Goal: Task Accomplishment & Management: Use online tool/utility

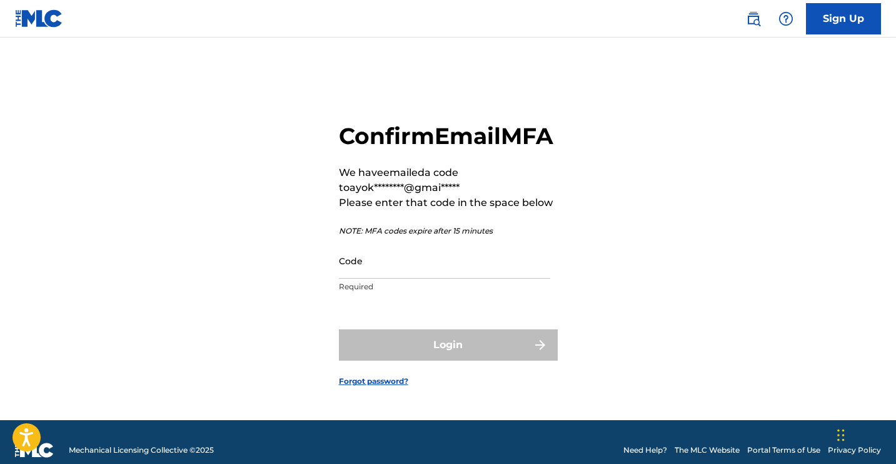
click at [417, 278] on input "Code" at bounding box center [444, 261] width 211 height 36
paste input "624185"
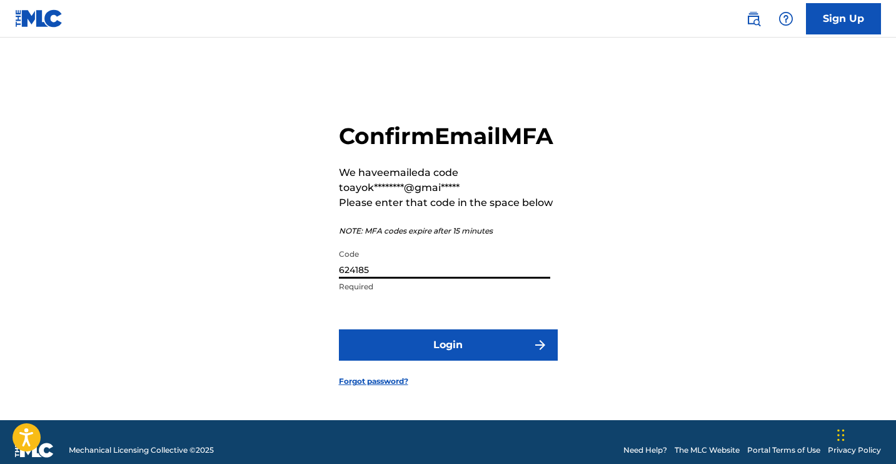
type input "624185"
click at [477, 360] on button "Login" at bounding box center [448, 344] width 219 height 31
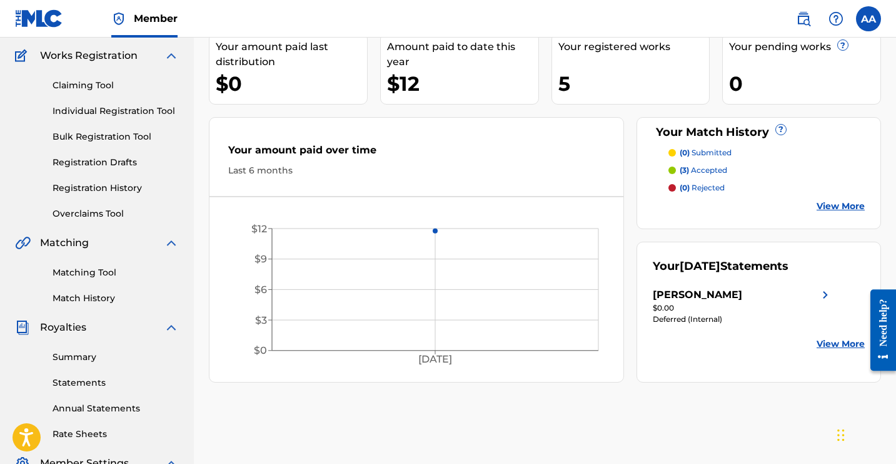
scroll to position [29, 0]
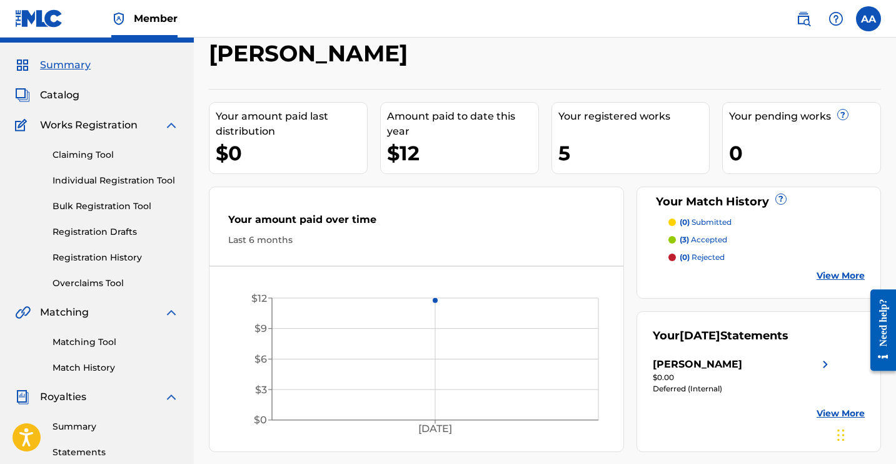
click at [90, 160] on link "Claiming Tool" at bounding box center [116, 154] width 126 height 13
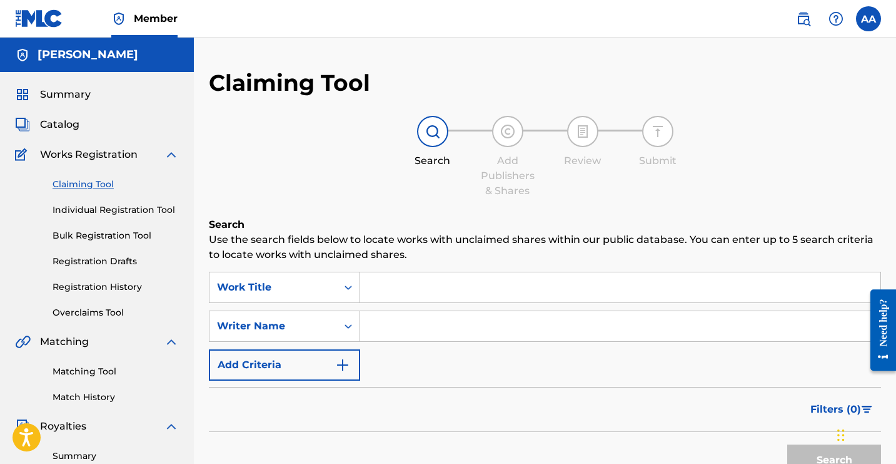
click at [382, 290] on input "Search Form" at bounding box center [620, 287] width 520 height 30
type input "I will not fear"
click at [404, 336] on input "Search Form" at bounding box center [620, 326] width 520 height 30
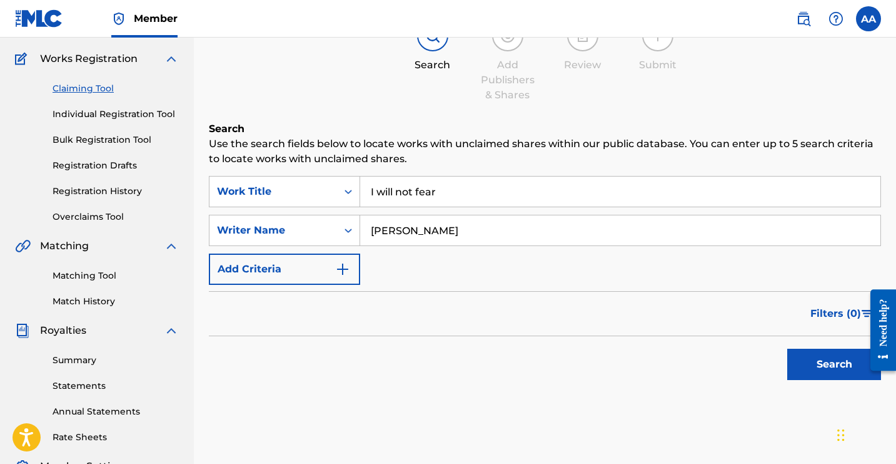
scroll to position [109, 0]
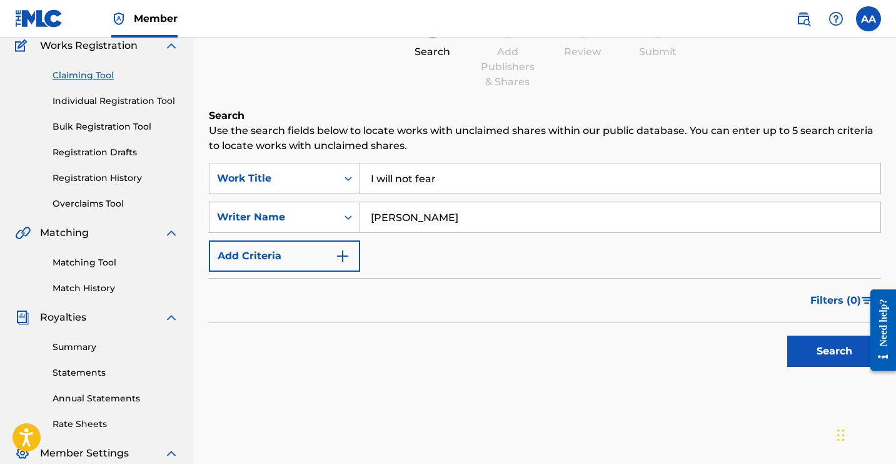
type input "[PERSON_NAME]"
click at [818, 354] on button "Search" at bounding box center [835, 350] width 94 height 31
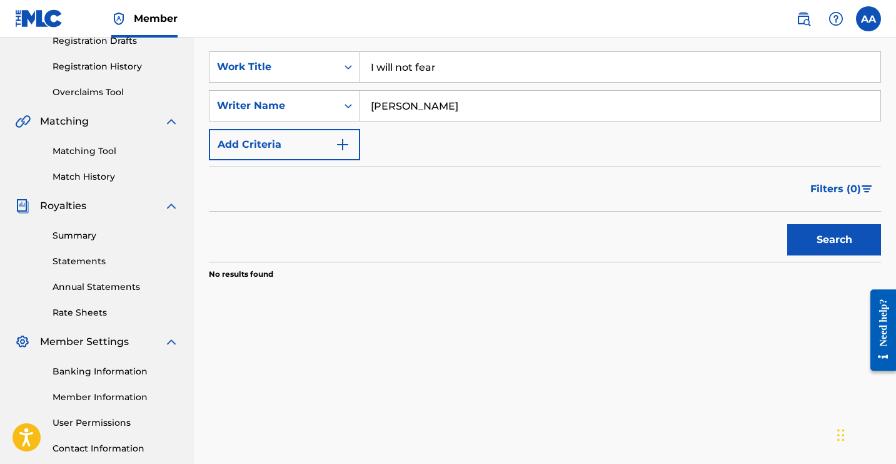
scroll to position [228, 0]
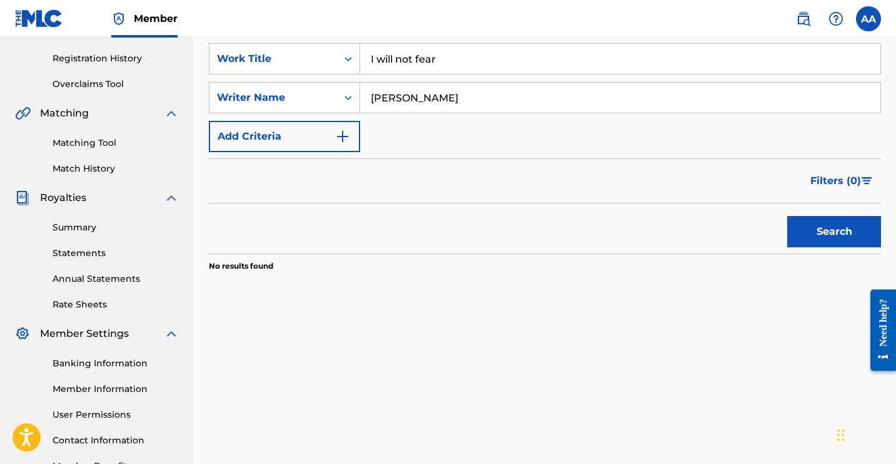
click at [339, 138] on img "Search Form" at bounding box center [342, 136] width 15 height 15
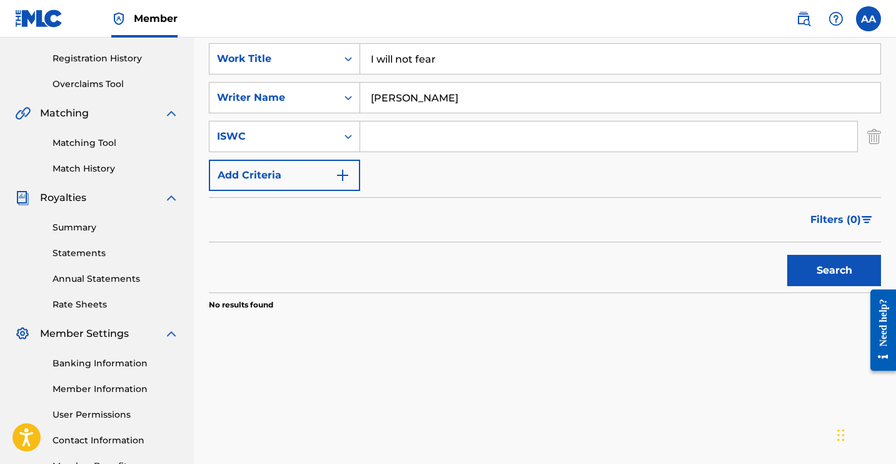
click at [350, 176] on button "Add Criteria" at bounding box center [284, 175] width 151 height 31
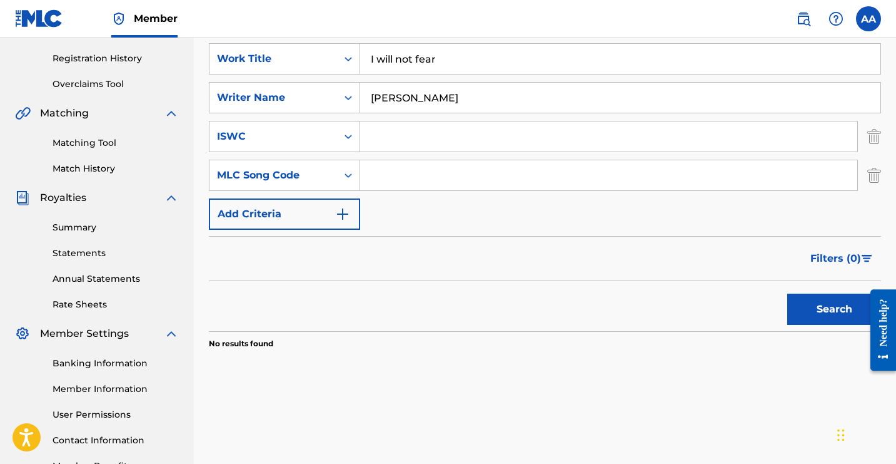
click at [335, 223] on button "Add Criteria" at bounding box center [284, 213] width 151 height 31
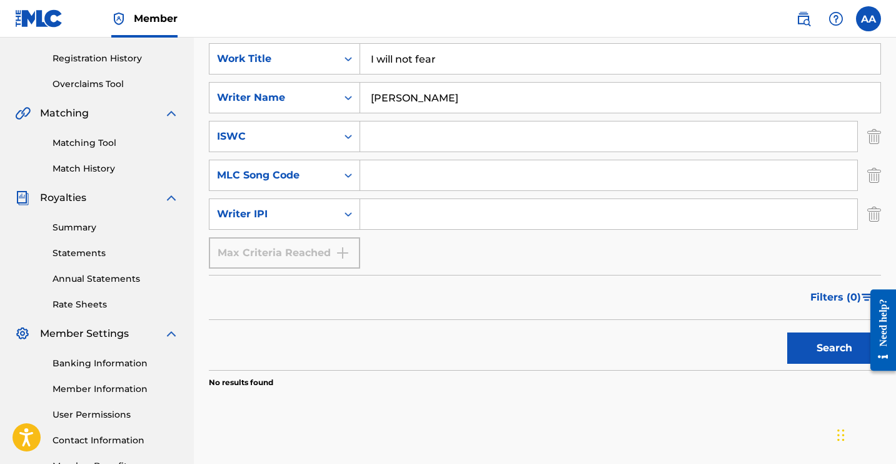
click at [382, 220] on input "Search Form" at bounding box center [608, 214] width 497 height 30
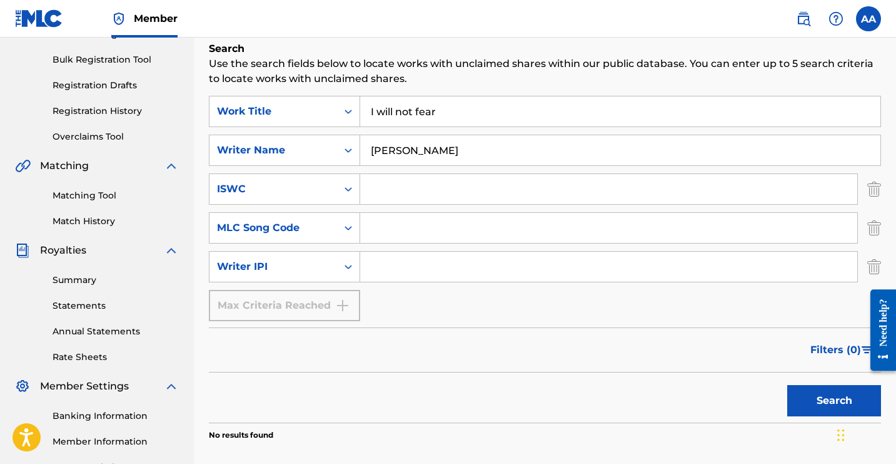
scroll to position [155, 0]
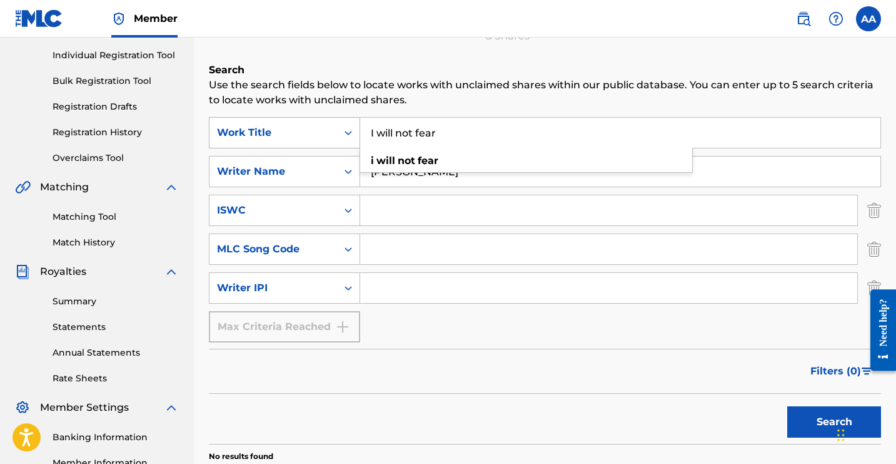
drag, startPoint x: 449, startPoint y: 133, endPoint x: 321, endPoint y: 120, distance: 128.9
click at [321, 120] on div "SearchWithCriteria483b2850-0b66-4f3b-a192-8255bbc4bc6f Work Title I will not fe…" at bounding box center [545, 132] width 673 height 31
click at [822, 415] on button "Search" at bounding box center [835, 421] width 94 height 31
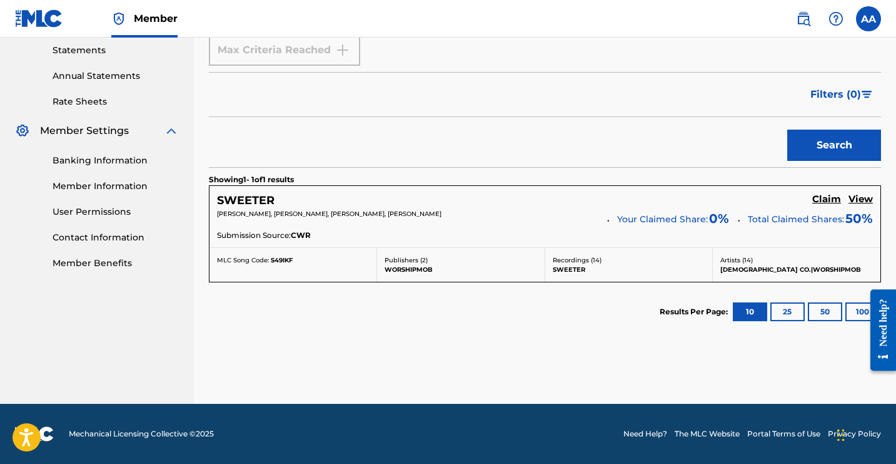
scroll to position [431, 0]
click at [773, 315] on button "25" at bounding box center [788, 311] width 34 height 19
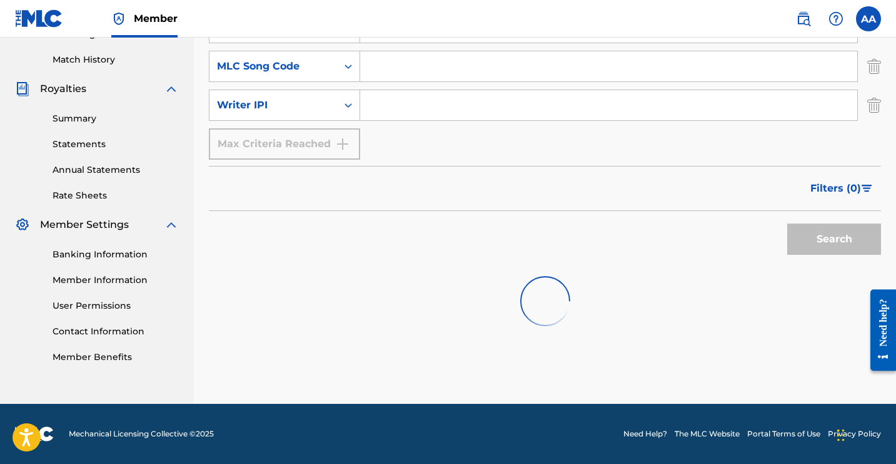
scroll to position [337, 0]
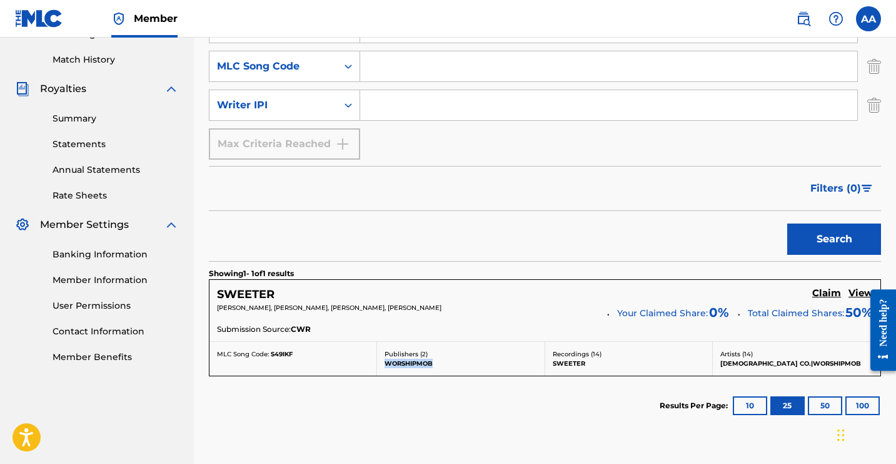
drag, startPoint x: 438, startPoint y: 362, endPoint x: 380, endPoint y: 359, distance: 57.6
click at [380, 359] on div "Publishers ( 2 ) WORSHIPMOB" at bounding box center [461, 359] width 168 height 34
copy p "WORSHIPMOB"
click at [578, 352] on p "Recordings ( 14 )" at bounding box center [629, 353] width 152 height 9
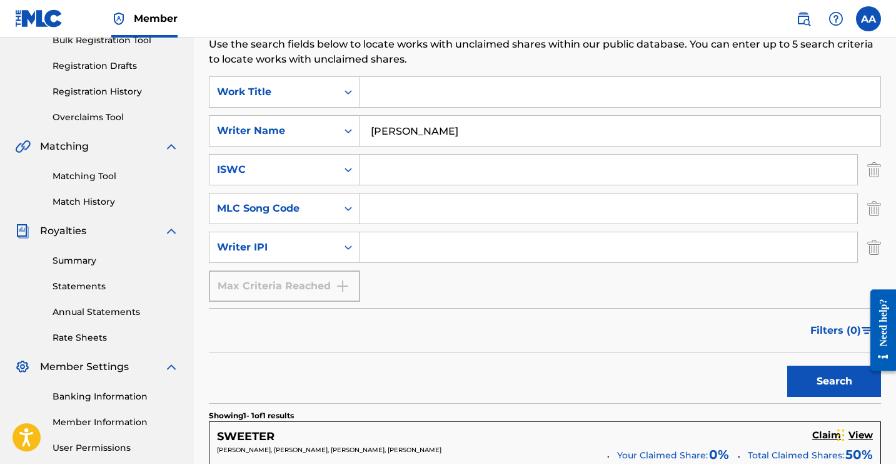
scroll to position [124, 0]
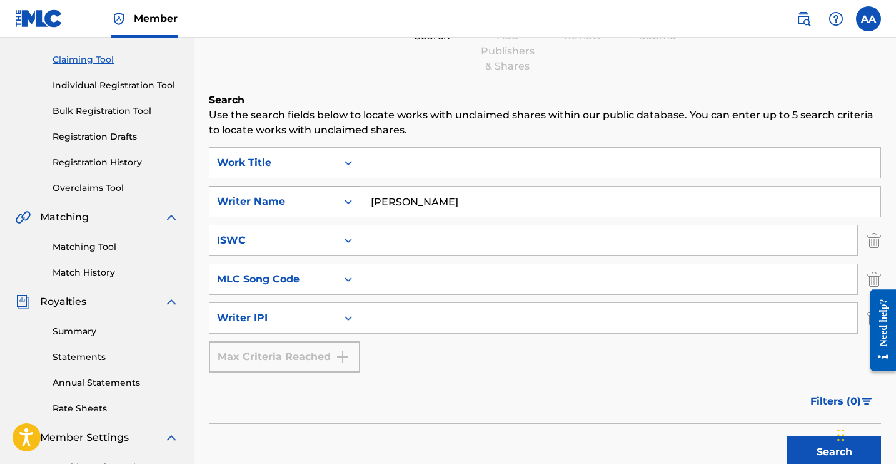
drag, startPoint x: 442, startPoint y: 203, endPoint x: 283, endPoint y: 195, distance: 159.1
click at [283, 195] on div "SearchWithCriteria6cc5d94d-6586-4dea-b240-2987f1907fc1 Writer Name [PERSON_NAME]" at bounding box center [545, 201] width 673 height 31
paste input "WORSHIPMOB"
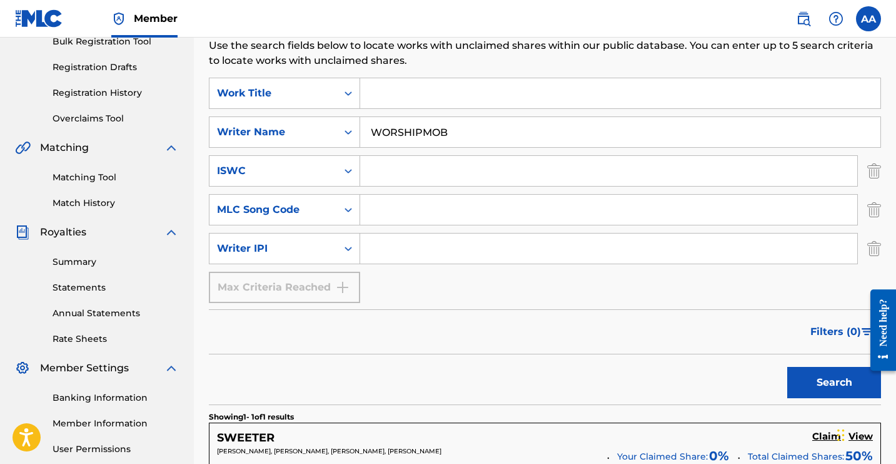
scroll to position [262, 0]
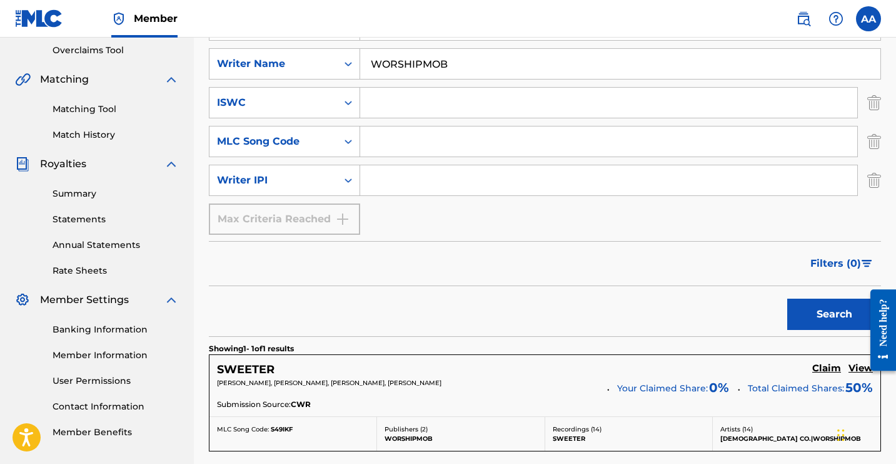
click at [844, 305] on button "Search" at bounding box center [835, 313] width 94 height 31
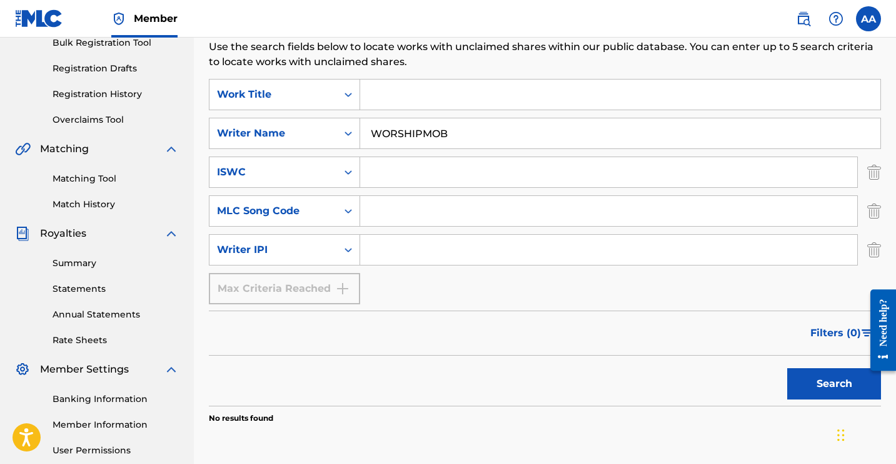
scroll to position [64, 0]
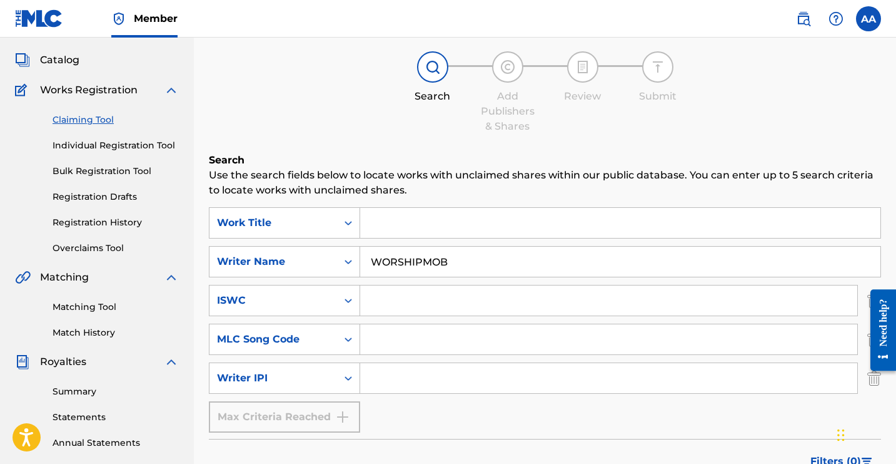
click at [417, 261] on input "WORSHIPMOB" at bounding box center [620, 261] width 520 height 30
drag, startPoint x: 455, startPoint y: 257, endPoint x: 329, endPoint y: 241, distance: 127.4
click at [329, 241] on div "SearchWithCriteria483b2850-0b66-4f3b-a192-8255bbc4bc6f Work Title SearchWithCri…" at bounding box center [545, 319] width 673 height 225
type input "[PERSON_NAME]"
drag, startPoint x: 390, startPoint y: 221, endPoint x: 422, endPoint y: 228, distance: 32.6
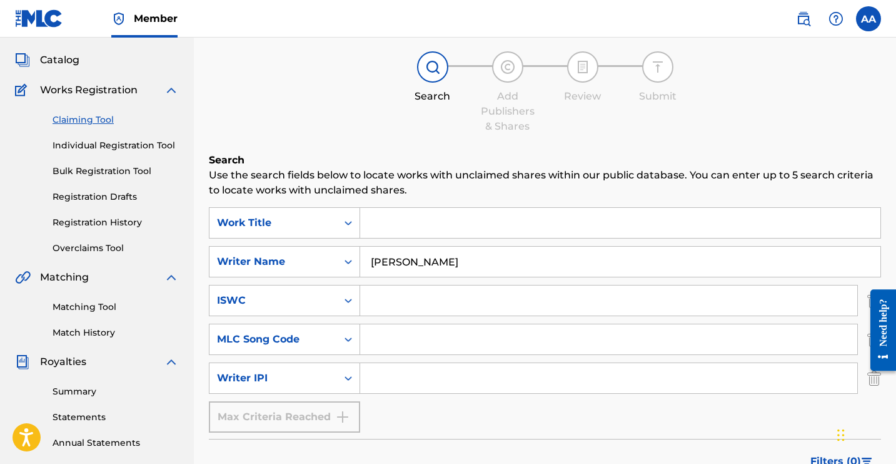
click at [422, 228] on input "Search Form" at bounding box center [620, 223] width 520 height 30
type input "I will not fear - [PERSON_NAME]"
click at [483, 283] on div "SearchWithCriteria483b2850-0b66-4f3b-a192-8255bbc4bc6f Work Title I will not fe…" at bounding box center [545, 319] width 673 height 225
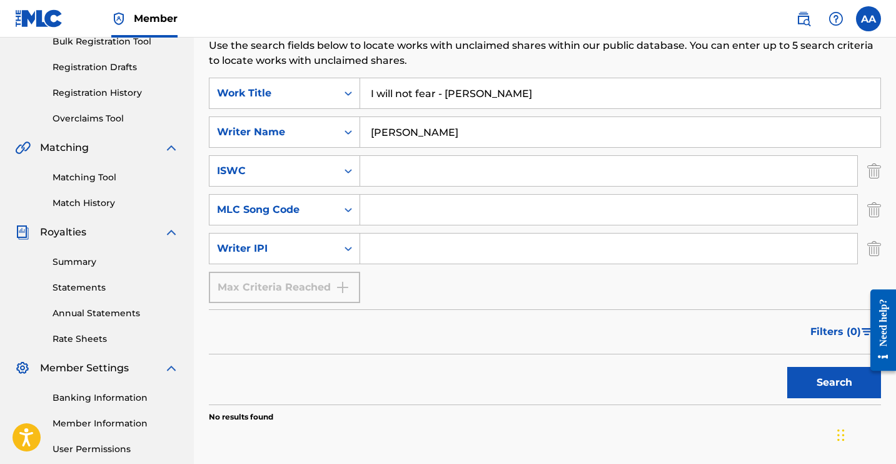
scroll to position [228, 0]
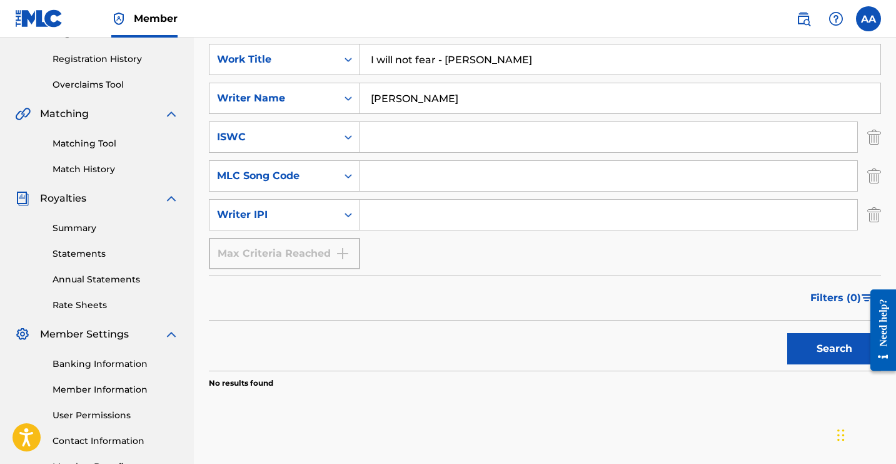
click at [815, 357] on button "Search" at bounding box center [835, 348] width 94 height 31
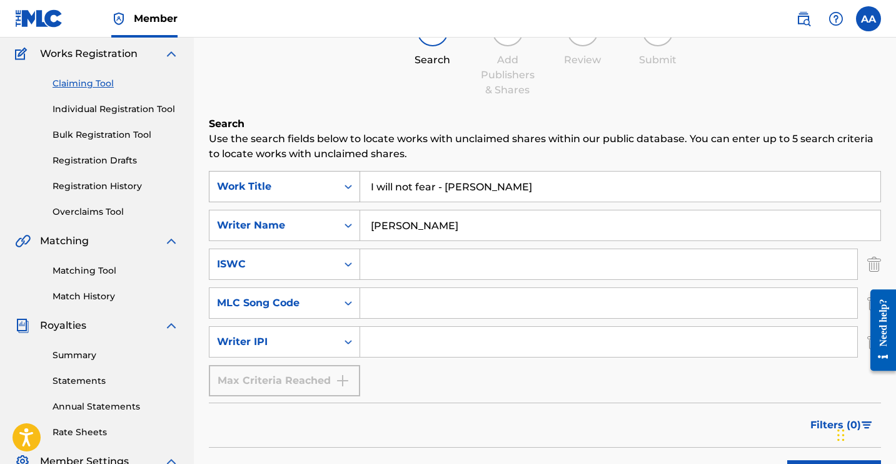
drag, startPoint x: 524, startPoint y: 190, endPoint x: 280, endPoint y: 188, distance: 244.6
click at [280, 188] on div "SearchWithCriteria483b2850-0b66-4f3b-a192-8255bbc4bc6f Work Title I will not fe…" at bounding box center [545, 186] width 673 height 31
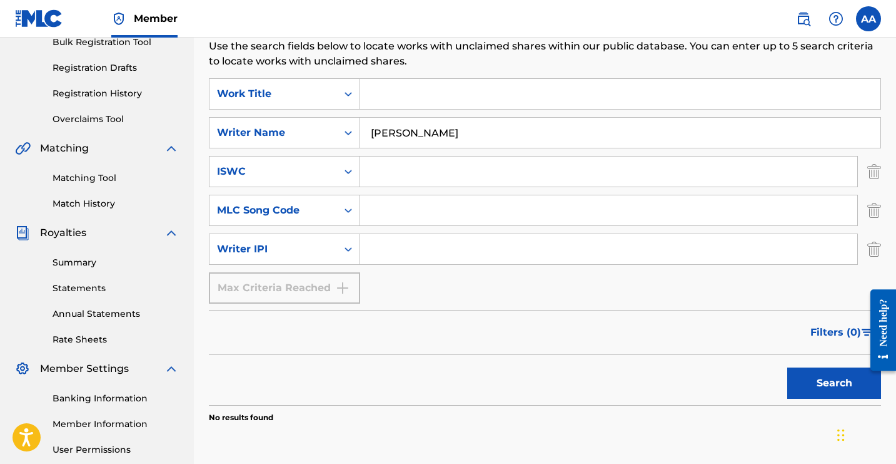
scroll to position [203, 0]
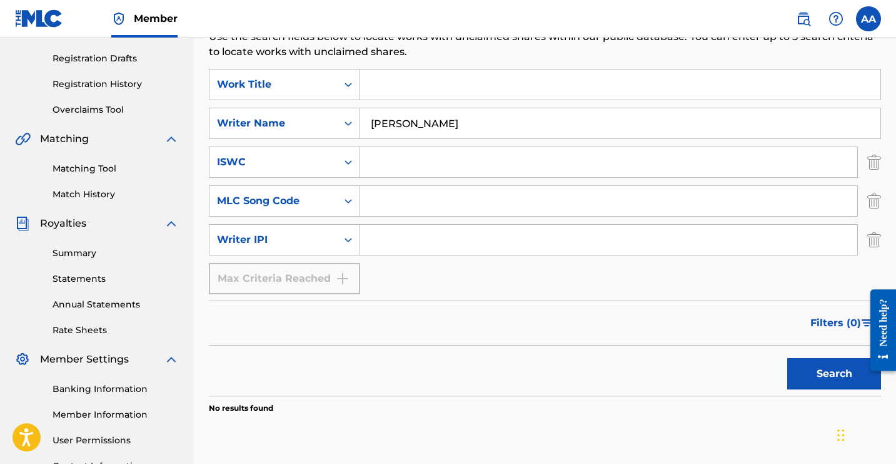
click at [808, 387] on button "Search" at bounding box center [835, 373] width 94 height 31
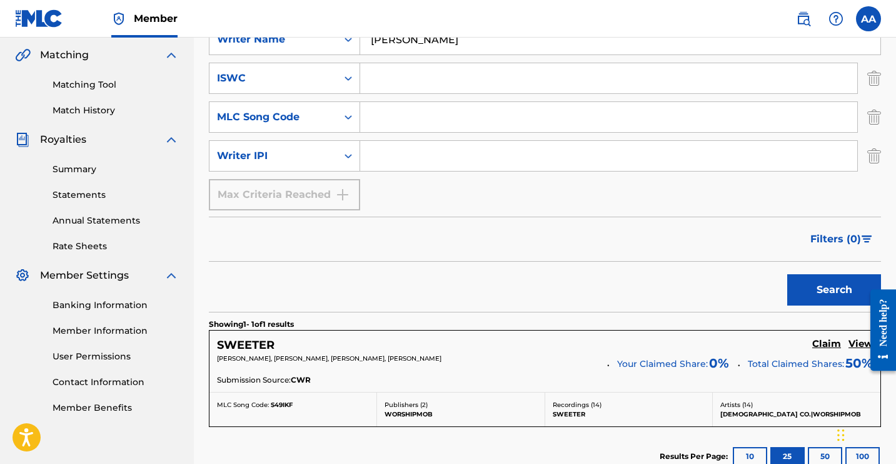
scroll to position [393, 0]
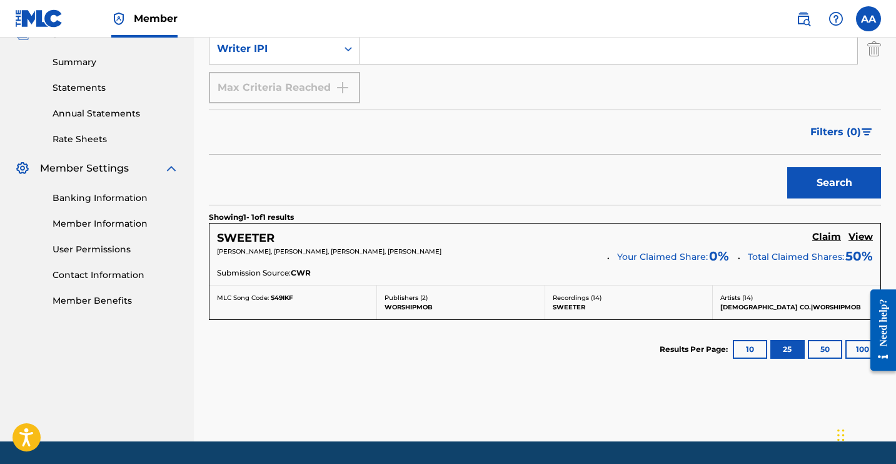
click at [866, 240] on h5 "View" at bounding box center [861, 237] width 24 height 12
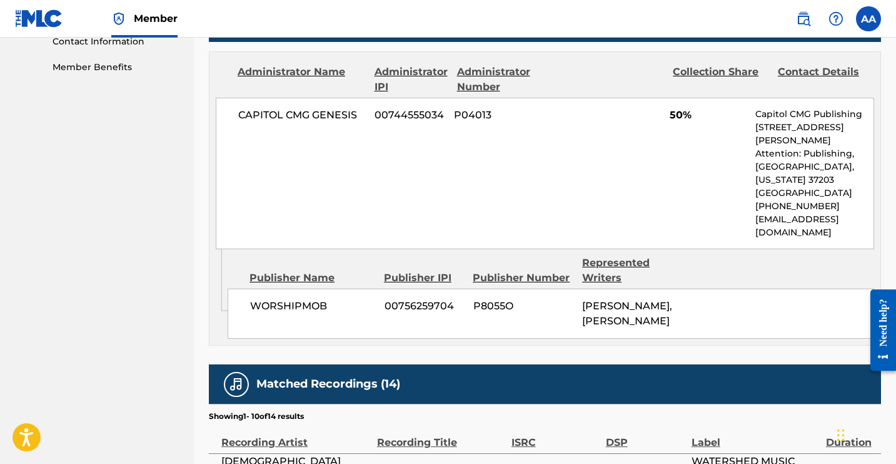
scroll to position [627, 0]
click at [303, 276] on div "Publisher Name" at bounding box center [312, 277] width 125 height 15
click at [413, 277] on div "Publisher IPI" at bounding box center [423, 277] width 79 height 15
click at [514, 275] on div "Publisher Number" at bounding box center [523, 277] width 100 height 15
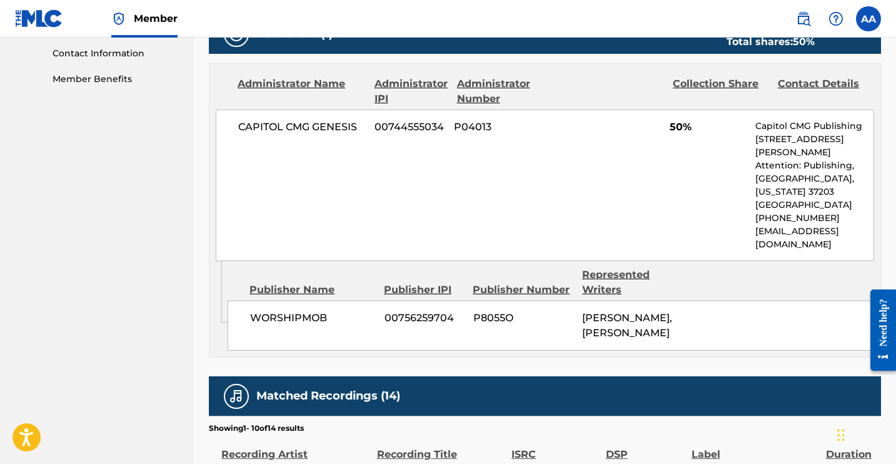
scroll to position [622, 0]
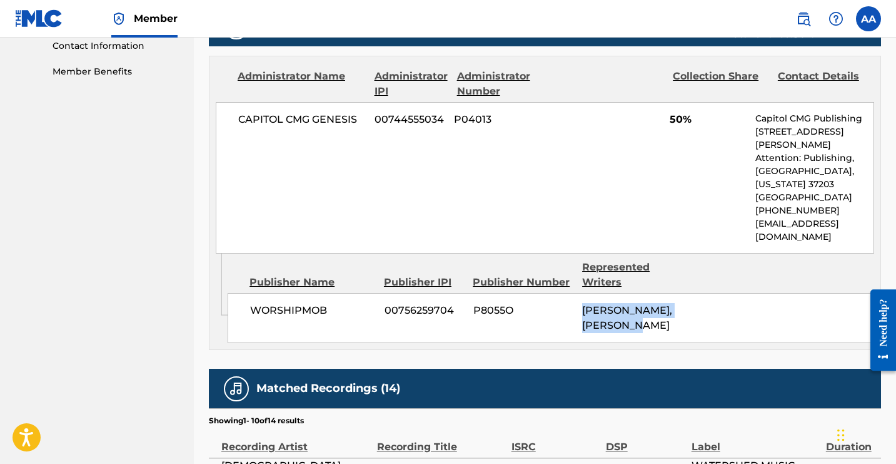
drag, startPoint x: 584, startPoint y: 308, endPoint x: 652, endPoint y: 324, distance: 69.4
click at [652, 324] on div "[PERSON_NAME], [PERSON_NAME]" at bounding box center [631, 318] width 99 height 30
click at [655, 325] on div "[PERSON_NAME], [PERSON_NAME]" at bounding box center [631, 318] width 99 height 30
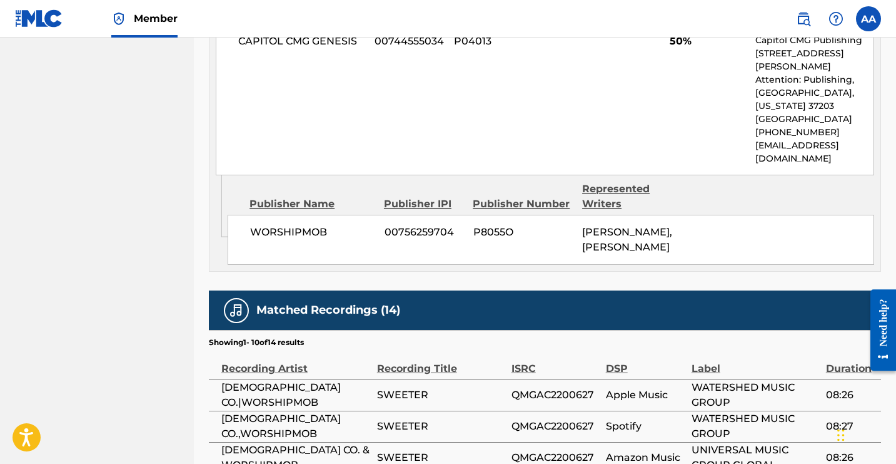
scroll to position [700, 0]
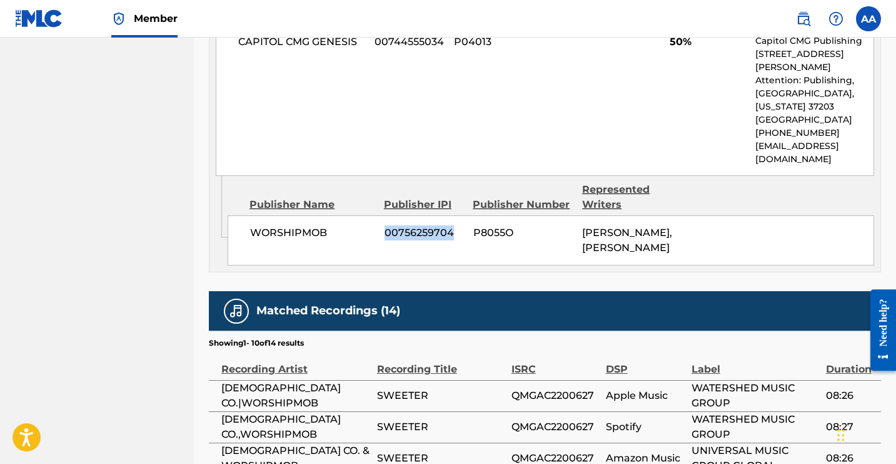
drag, startPoint x: 383, startPoint y: 232, endPoint x: 453, endPoint y: 233, distance: 69.4
click at [453, 233] on div "WORSHIPMOB 00756259704 P8055O [PERSON_NAME], [PERSON_NAME]" at bounding box center [551, 240] width 647 height 50
copy span "00756259704"
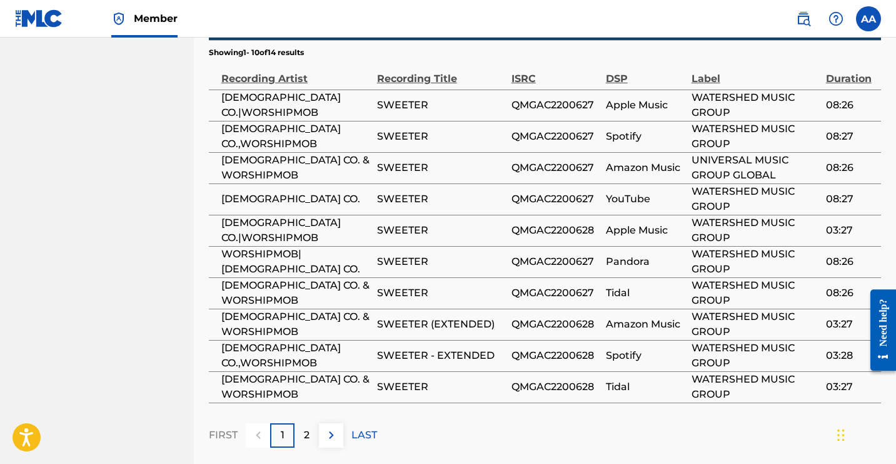
scroll to position [811, 0]
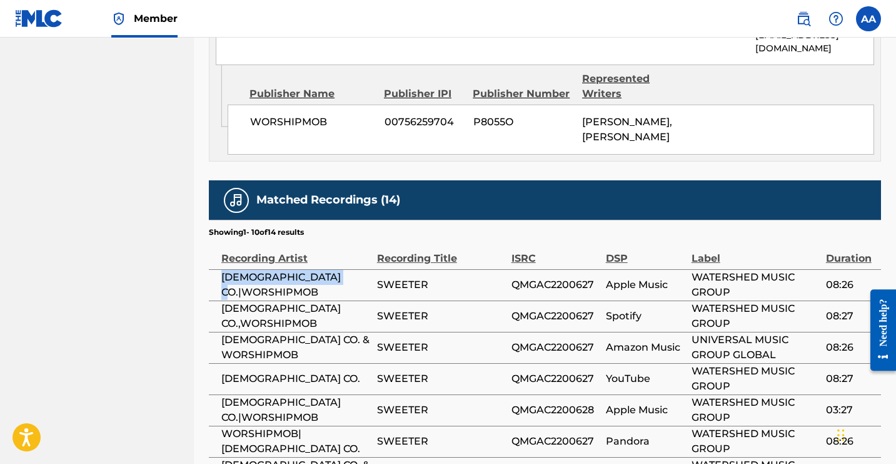
drag, startPoint x: 220, startPoint y: 279, endPoint x: 353, endPoint y: 281, distance: 133.3
click at [353, 281] on td "[DEMOGRAPHIC_DATA] CO.|WORSHIPMOB" at bounding box center [293, 284] width 168 height 31
copy span "[DEMOGRAPHIC_DATA] CO.|WORSHIPMOB"
drag, startPoint x: 328, startPoint y: 121, endPoint x: 229, endPoint y: 121, distance: 98.8
click at [229, 121] on div "WORSHIPMOB 00756259704 P8055O [PERSON_NAME], [PERSON_NAME]" at bounding box center [551, 129] width 647 height 50
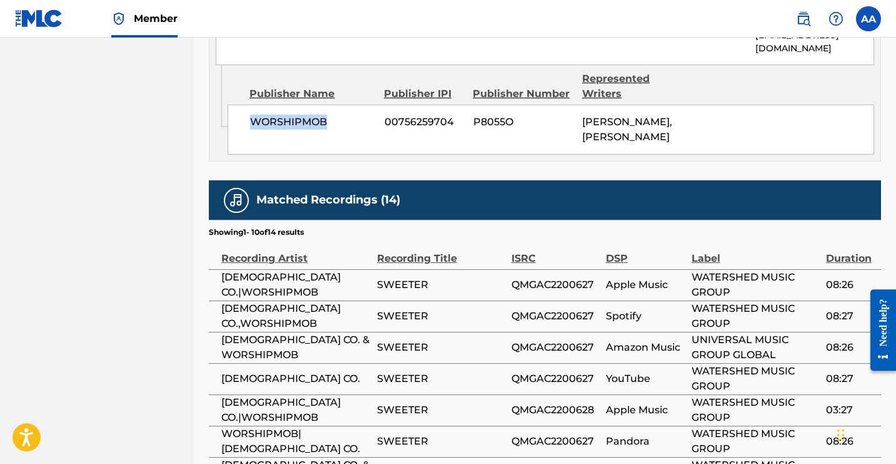
copy span "WORSHIPMOB"
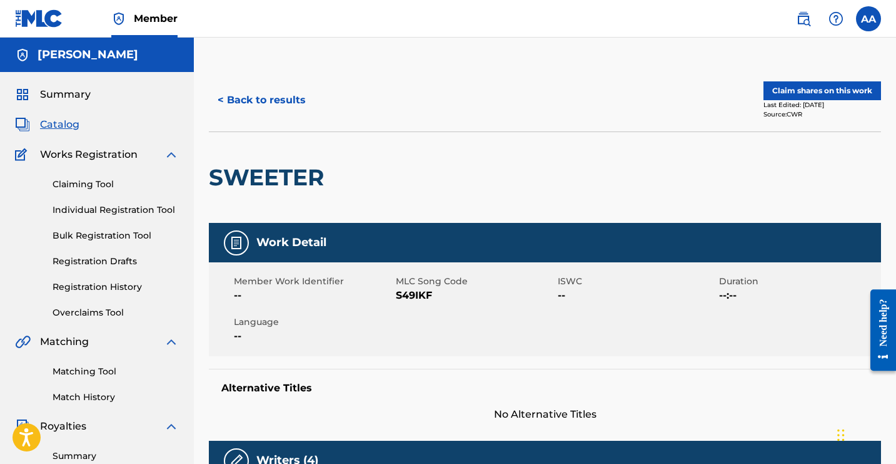
scroll to position [0, 0]
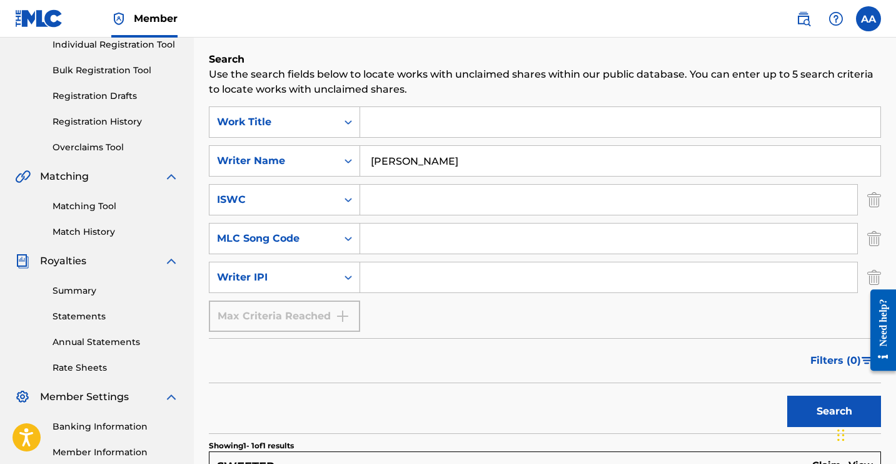
scroll to position [168, 0]
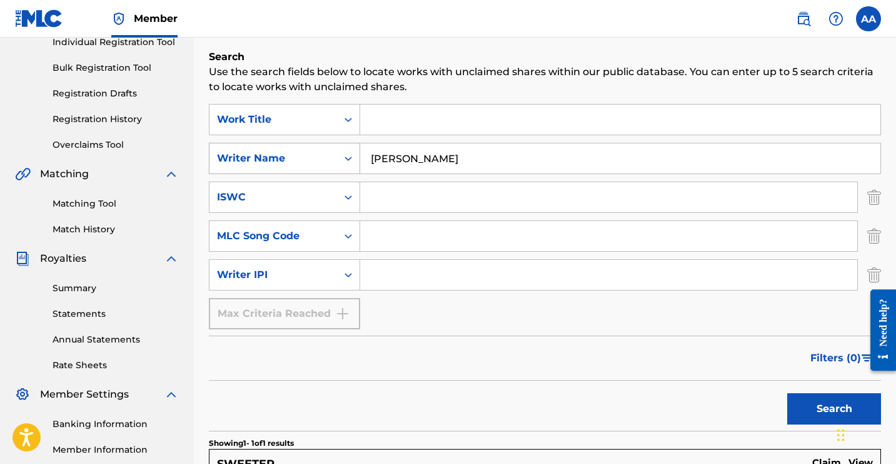
drag, startPoint x: 430, startPoint y: 163, endPoint x: 345, endPoint y: 153, distance: 85.0
click at [345, 153] on div "SearchWithCriteria6cc5d94d-6586-4dea-b240-2987f1907fc1 Writer Name [PERSON_NAME]" at bounding box center [545, 158] width 673 height 31
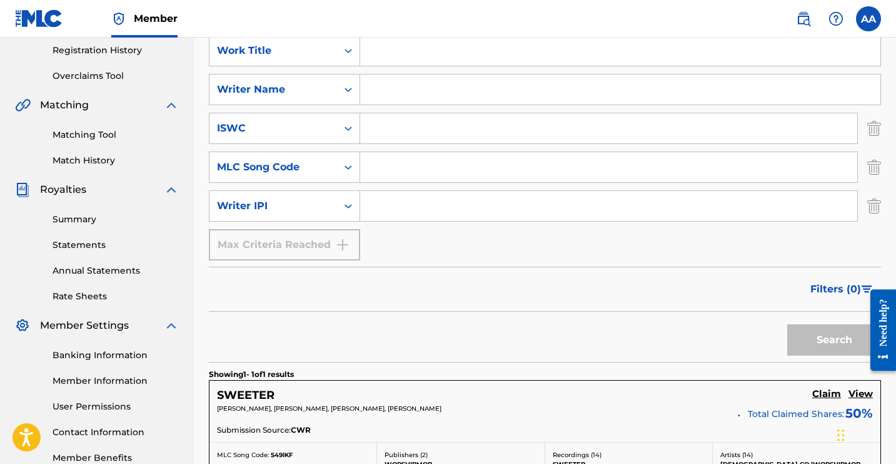
scroll to position [219, 0]
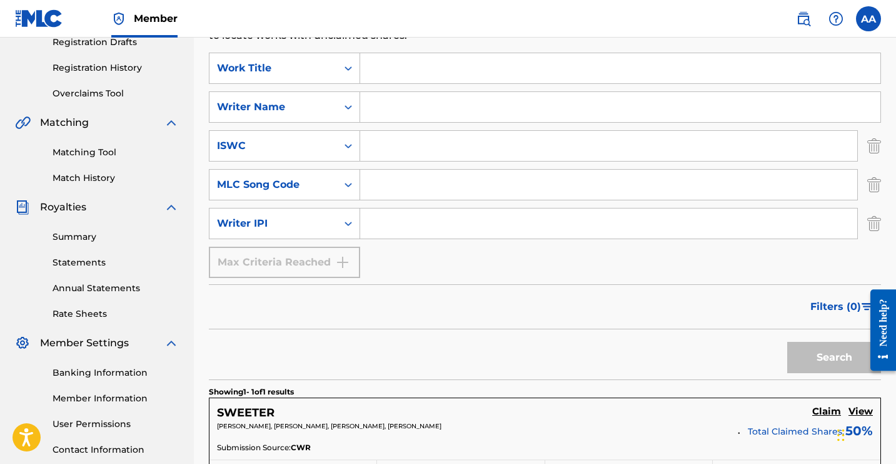
click at [400, 238] on div "Search Form" at bounding box center [609, 223] width 498 height 31
click at [395, 233] on input "Search Form" at bounding box center [608, 223] width 497 height 30
paste input "00756259704"
type input "00756259704"
click at [810, 362] on button "Search" at bounding box center [835, 357] width 94 height 31
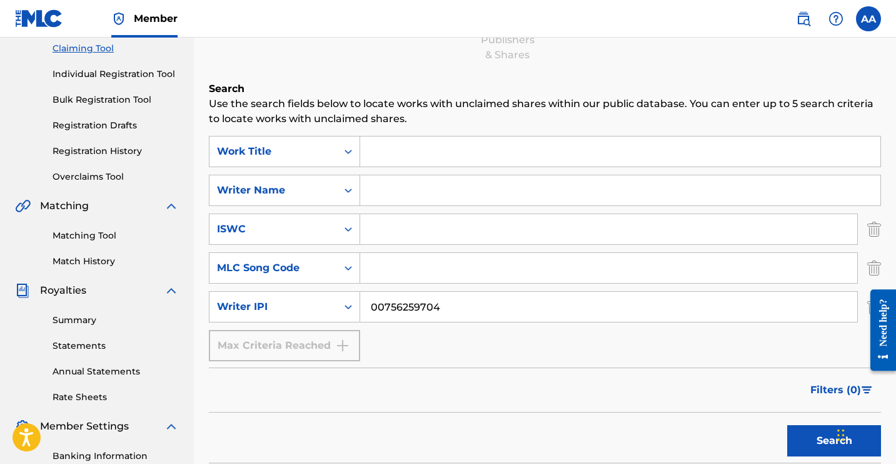
scroll to position [106, 0]
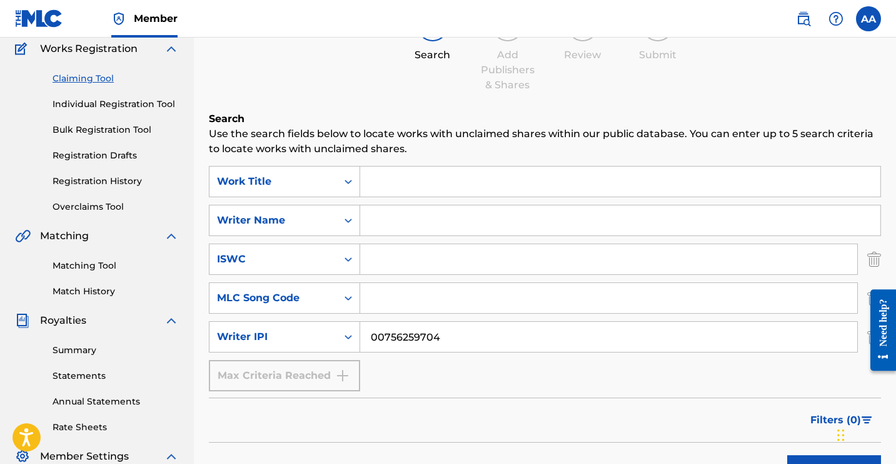
click at [68, 266] on link "Matching Tool" at bounding box center [116, 265] width 126 height 13
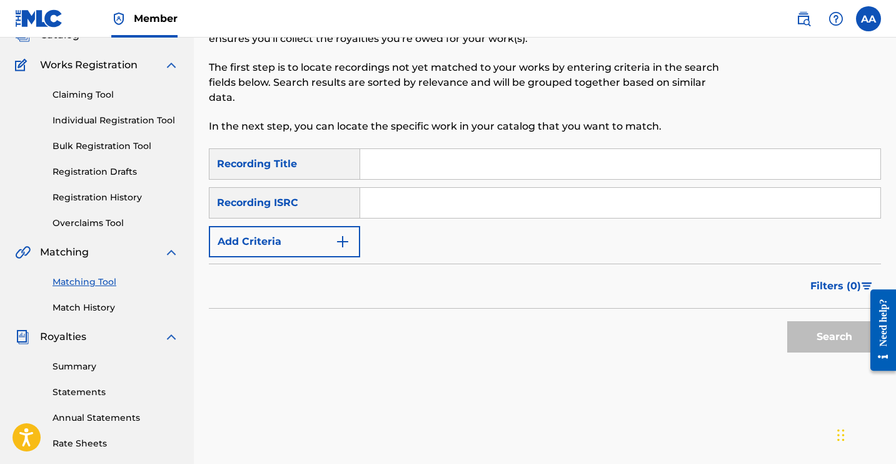
scroll to position [128, 0]
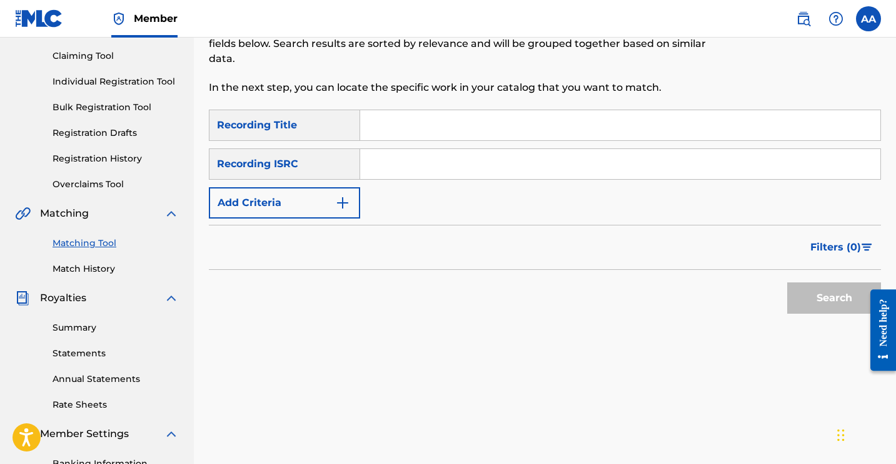
click at [385, 123] on input "Search Form" at bounding box center [620, 125] width 520 height 30
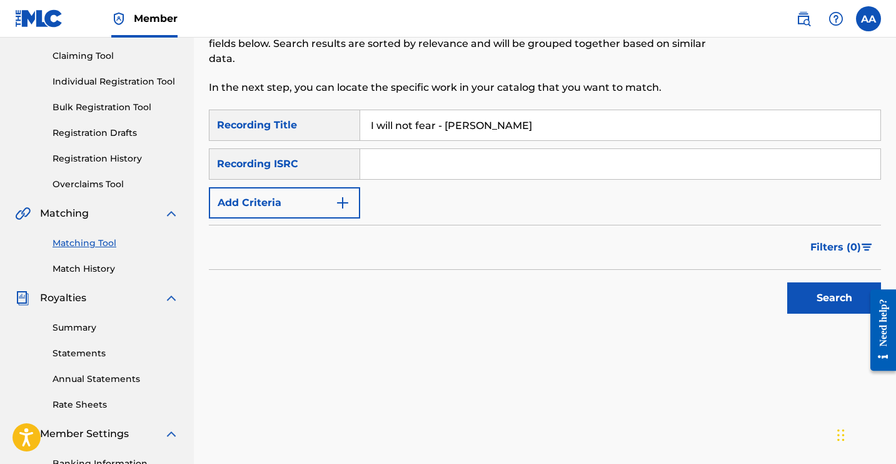
type input "I will not fear - [PERSON_NAME]"
click at [835, 298] on button "Search" at bounding box center [835, 297] width 94 height 31
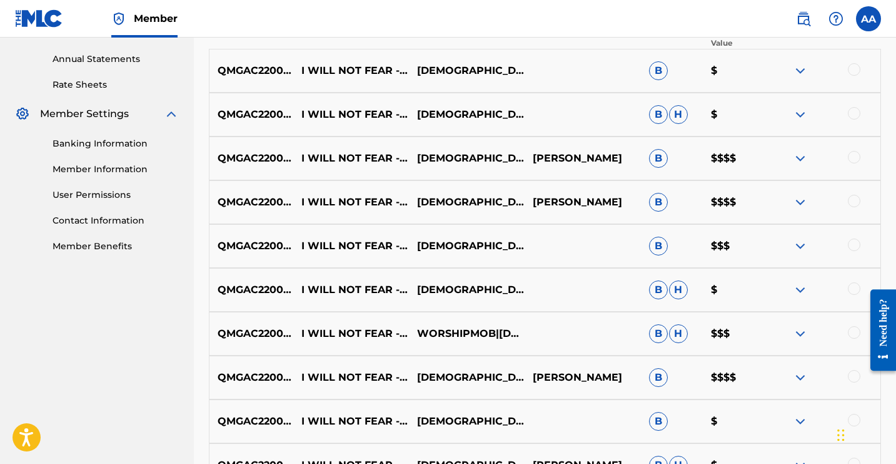
scroll to position [482, 0]
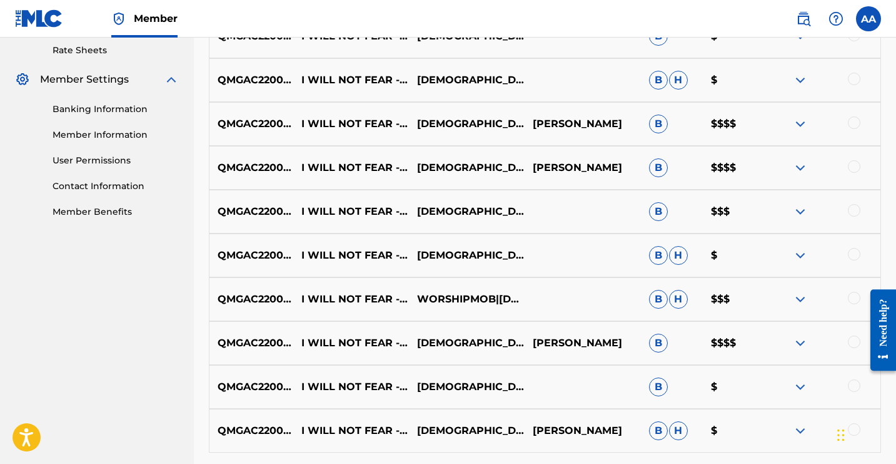
click at [367, 77] on p "I WILL NOT FEAR - [PERSON_NAME]" at bounding box center [351, 80] width 116 height 15
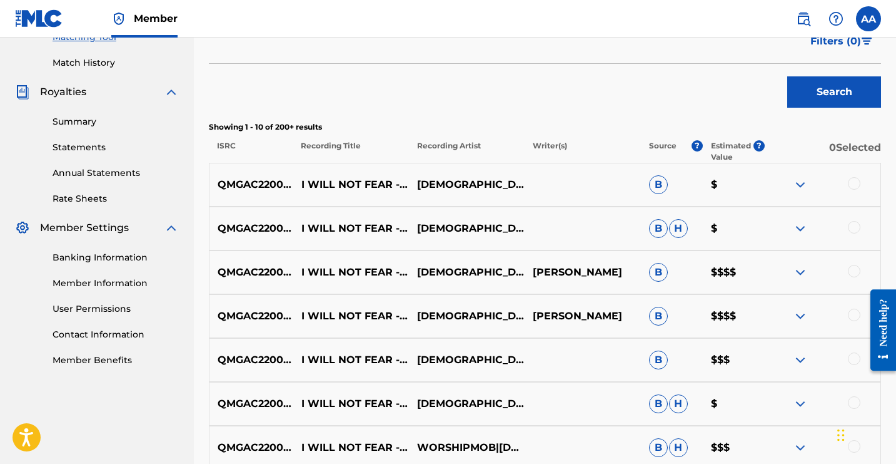
scroll to position [332, 0]
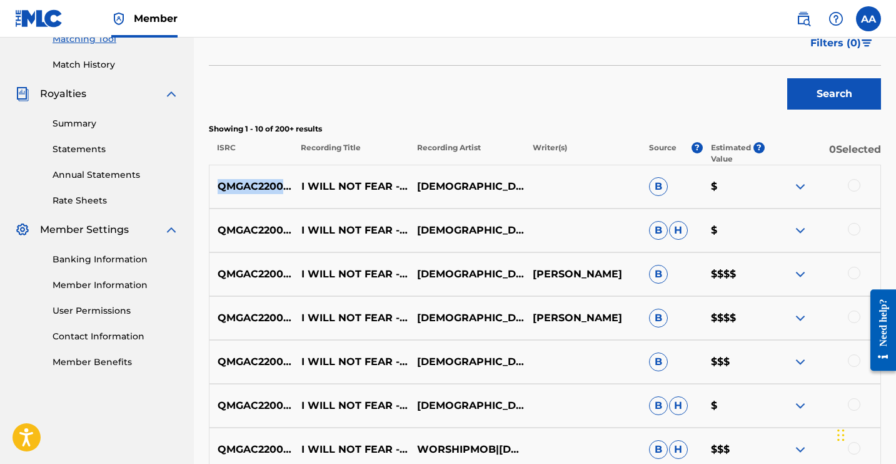
drag, startPoint x: 216, startPoint y: 185, endPoint x: 273, endPoint y: 206, distance: 60.2
click at [273, 206] on div "QMGAC2200622 I WILL NOT FEAR - [PERSON_NAME][DEMOGRAPHIC_DATA] CO.,WORSHIPMOB B…" at bounding box center [545, 187] width 673 height 44
click at [305, 187] on p "I WILL NOT FEAR - [PERSON_NAME]" at bounding box center [351, 186] width 116 height 15
click at [275, 189] on p "QMGAC2200622" at bounding box center [252, 186] width 84 height 15
drag, startPoint x: 300, startPoint y: 185, endPoint x: 206, endPoint y: 181, distance: 93.3
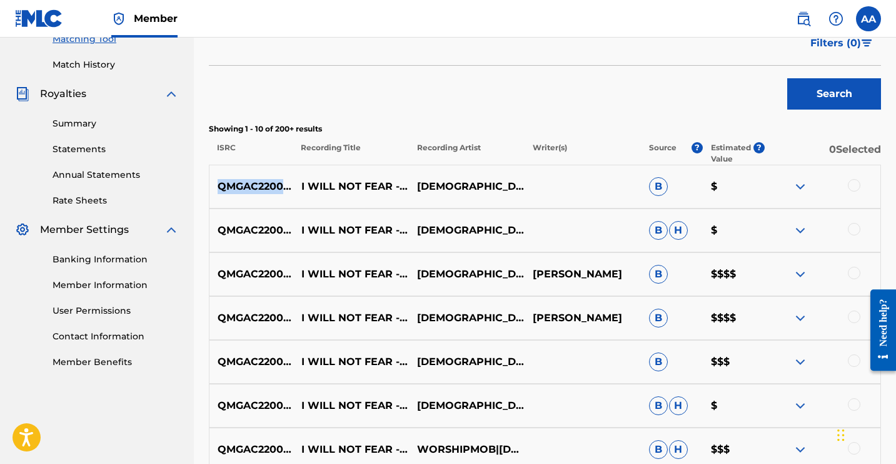
click at [206, 181] on div "Matching Tool The Matching Tool allows Members to match sound recordings to wor…" at bounding box center [545, 217] width 703 height 960
copy p "QMGAC2200622"
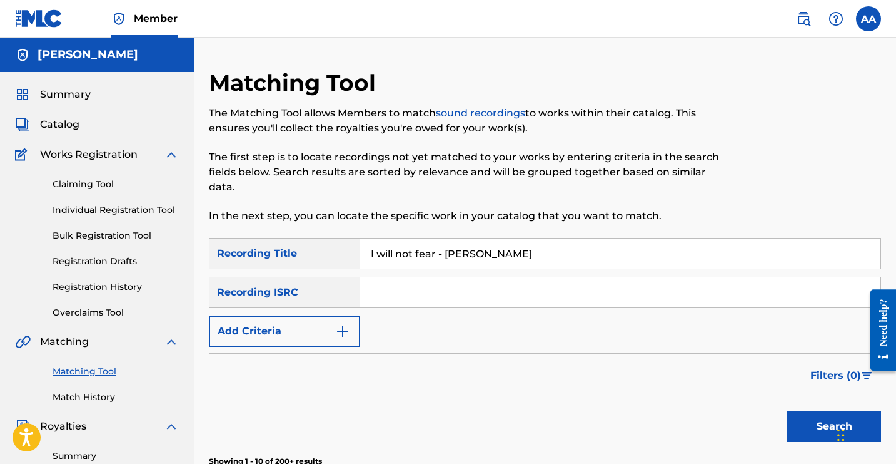
scroll to position [0, 0]
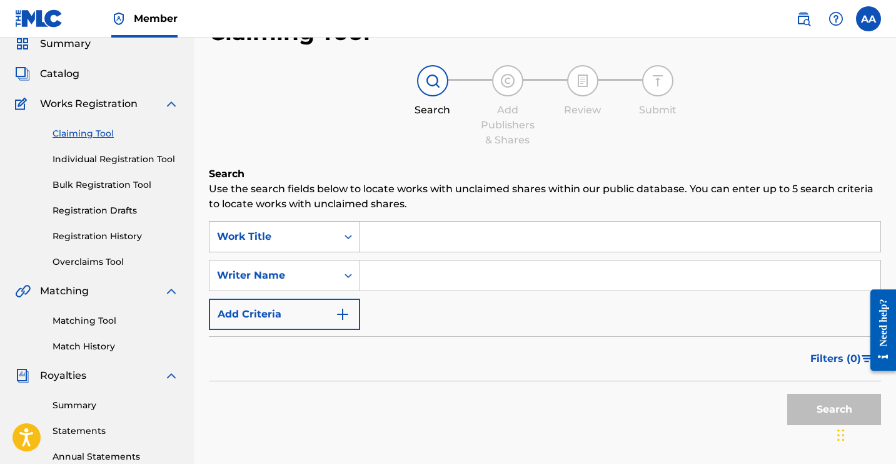
scroll to position [135, 0]
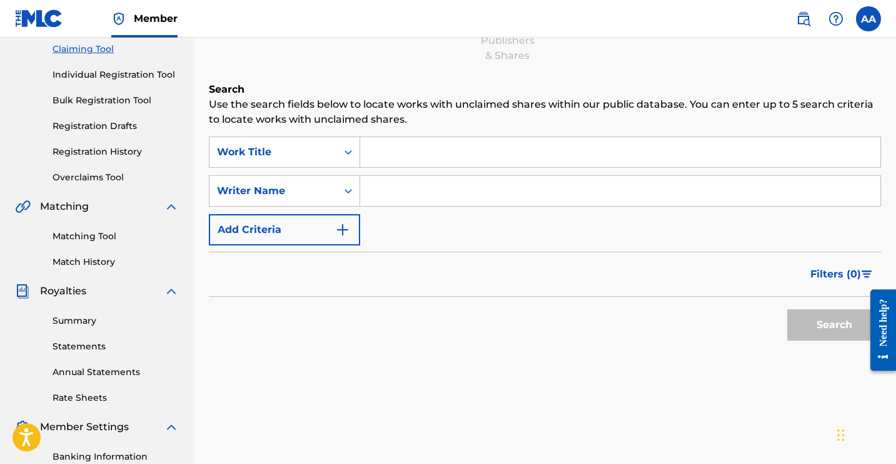
click at [313, 240] on button "Add Criteria" at bounding box center [284, 229] width 151 height 31
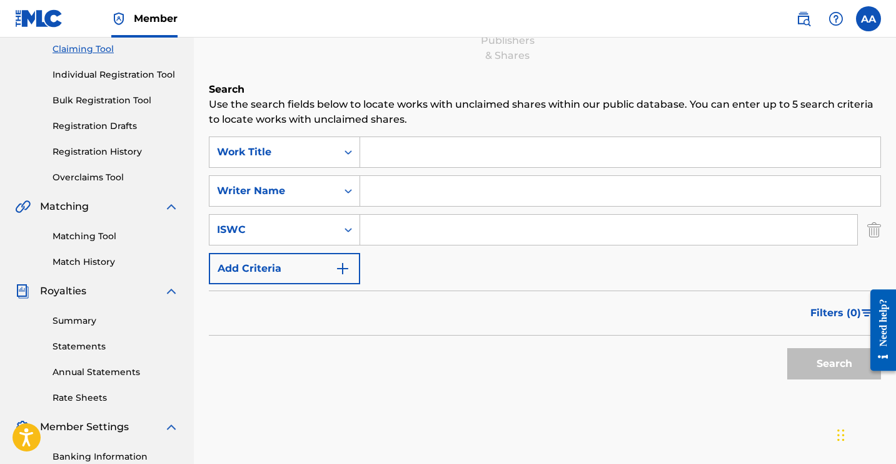
click at [329, 270] on button "Add Criteria" at bounding box center [284, 268] width 151 height 31
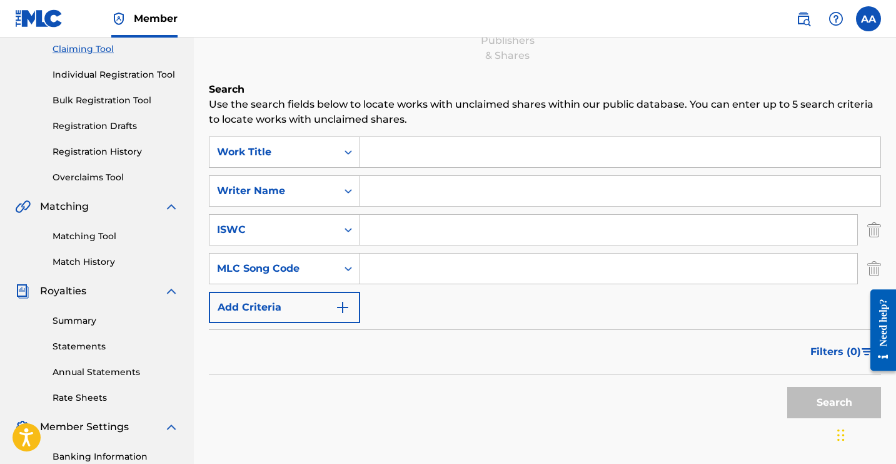
click at [342, 308] on img "Search Form" at bounding box center [342, 307] width 15 height 15
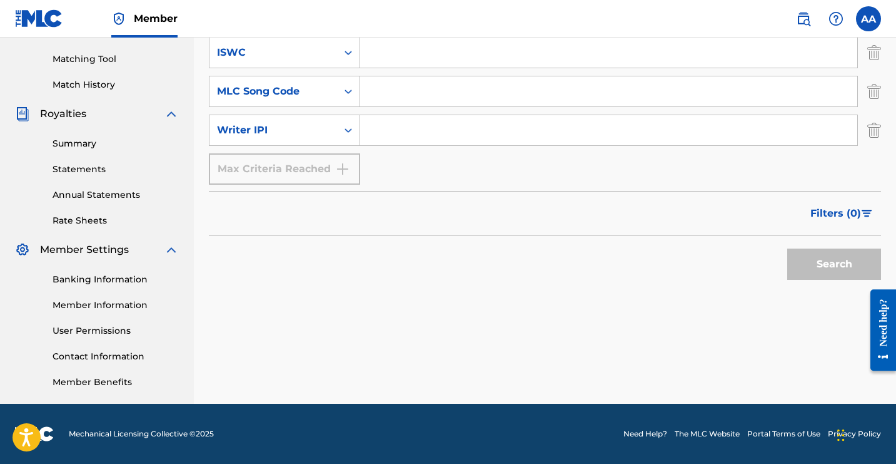
scroll to position [74, 0]
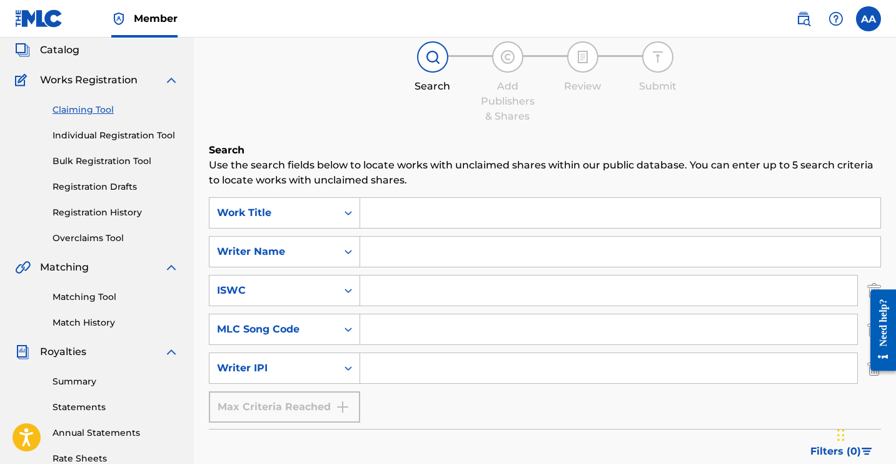
click at [395, 218] on input "Search Form" at bounding box center [620, 213] width 520 height 30
click at [377, 293] on input "Search Form" at bounding box center [608, 290] width 497 height 30
paste input "QMGAC2200622"
type input "QMGAC2200622"
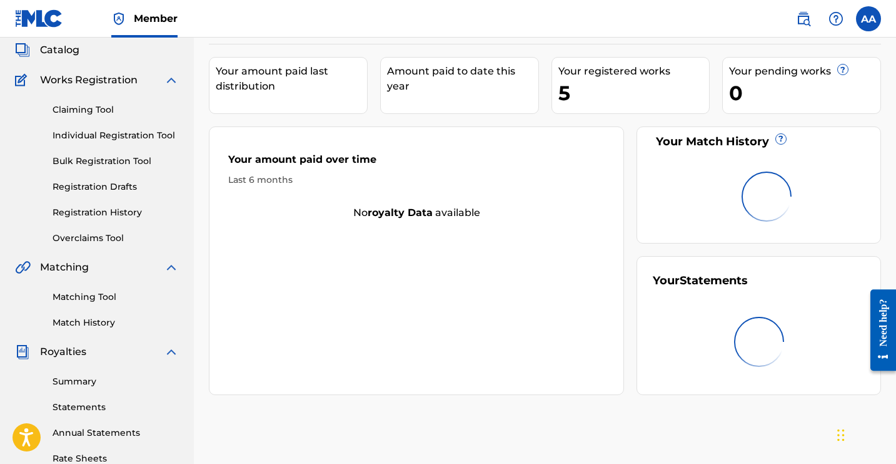
scroll to position [29, 0]
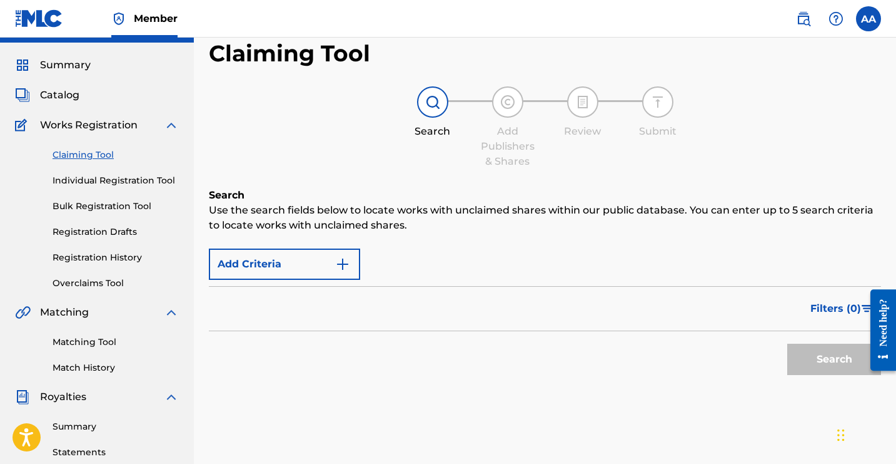
scroll to position [74, 0]
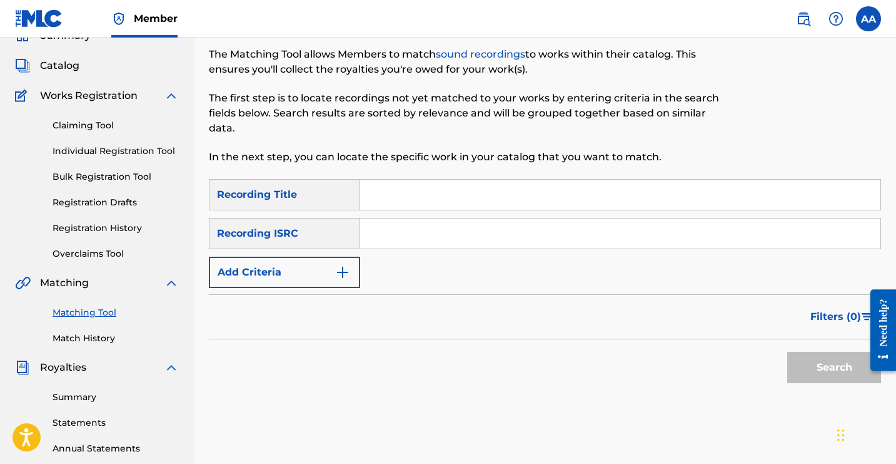
scroll to position [63, 0]
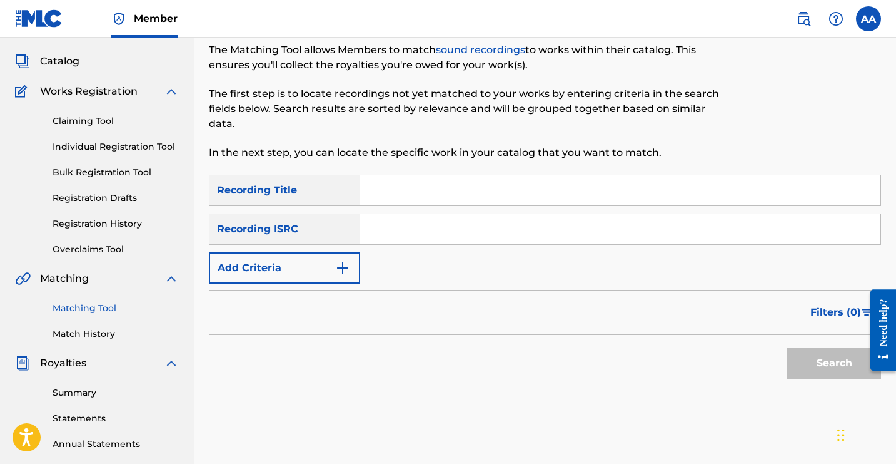
click at [95, 123] on link "Claiming Tool" at bounding box center [116, 120] width 126 height 13
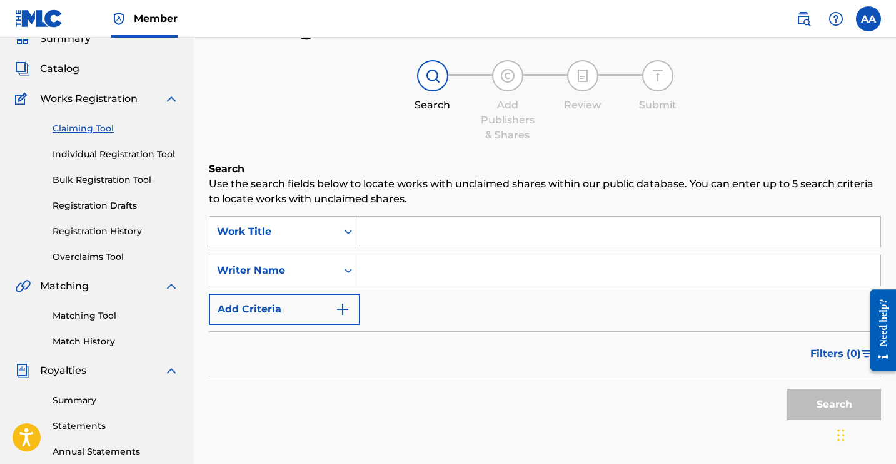
scroll to position [76, 0]
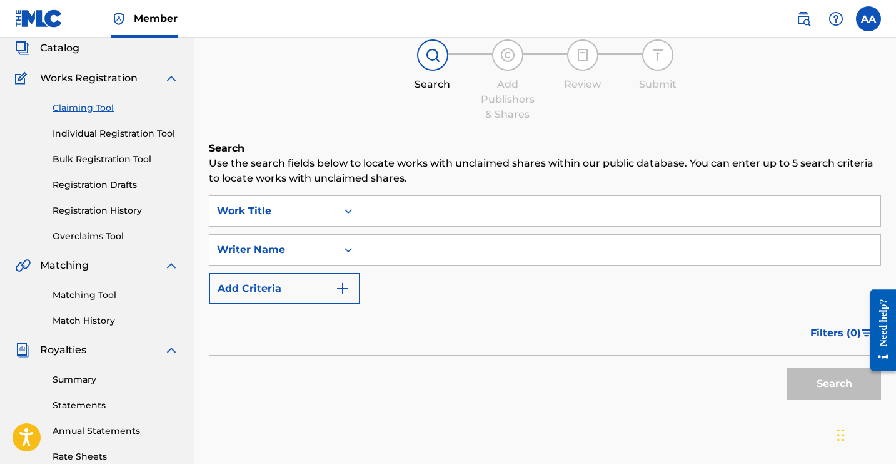
click at [370, 210] on input "Search Form" at bounding box center [620, 211] width 520 height 30
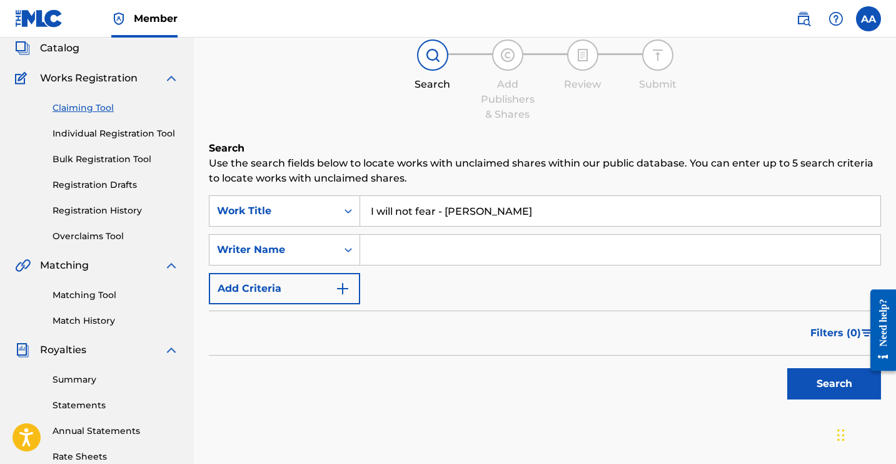
click at [835, 383] on button "Search" at bounding box center [835, 383] width 94 height 31
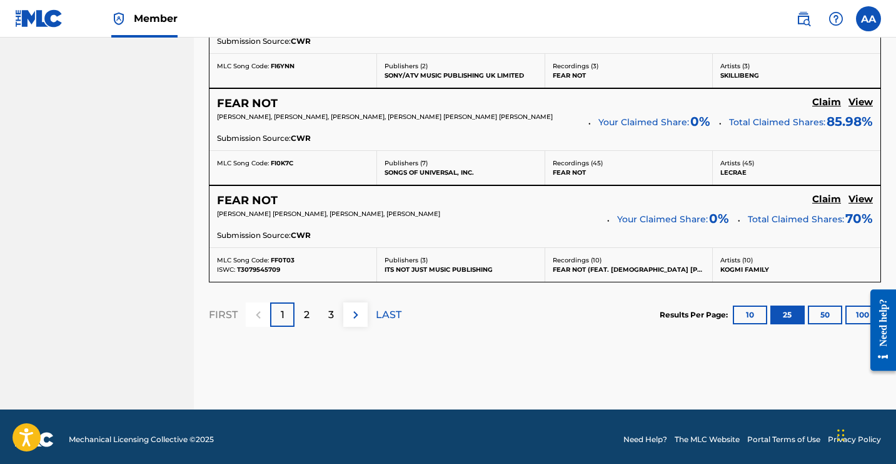
scroll to position [2628, 0]
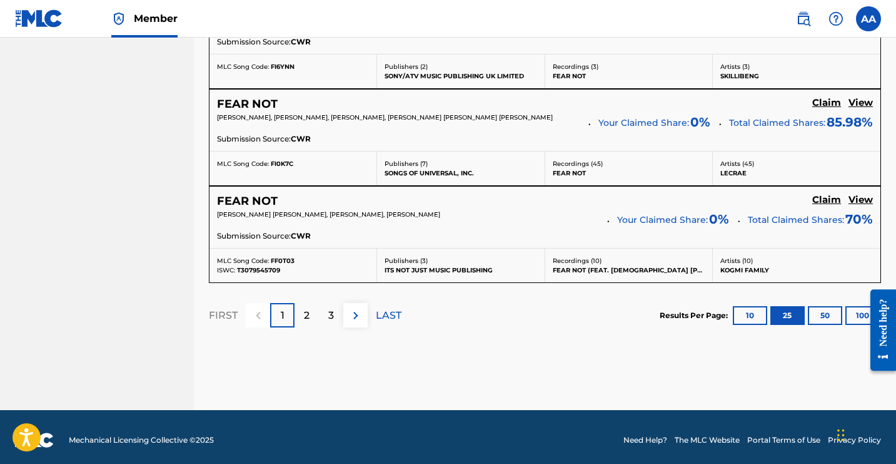
click at [306, 308] on p "2" at bounding box center [307, 315] width 6 height 15
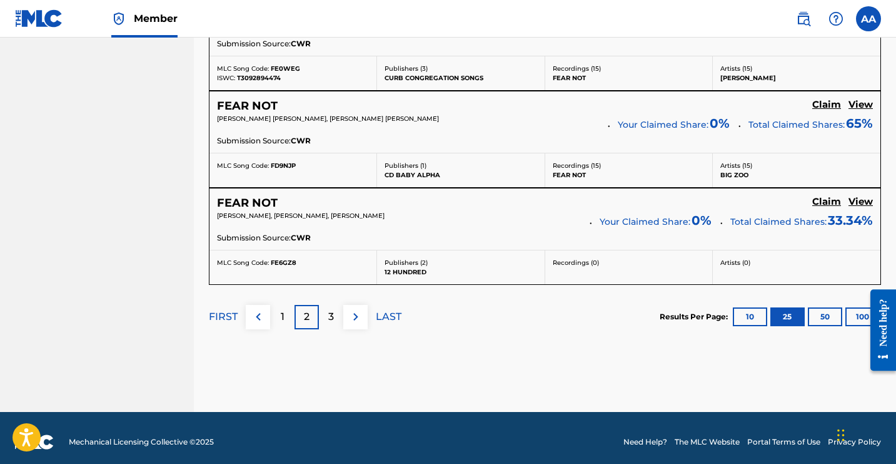
click at [332, 310] on p "3" at bounding box center [331, 316] width 6 height 15
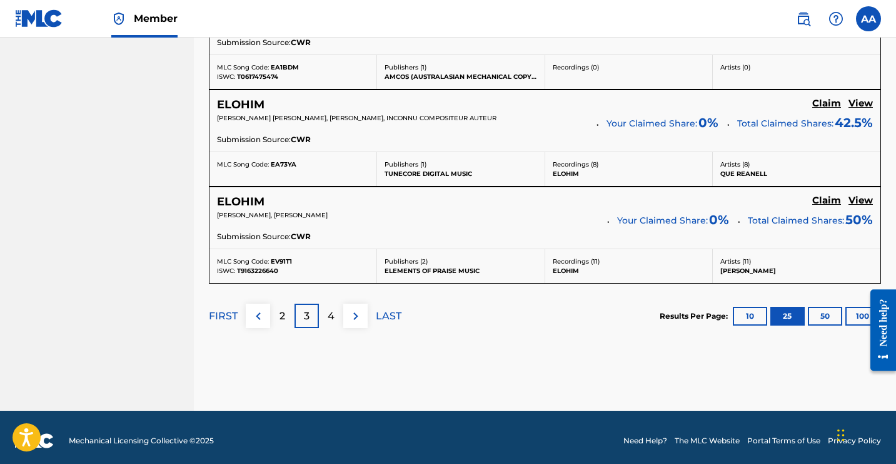
scroll to position [2557, 0]
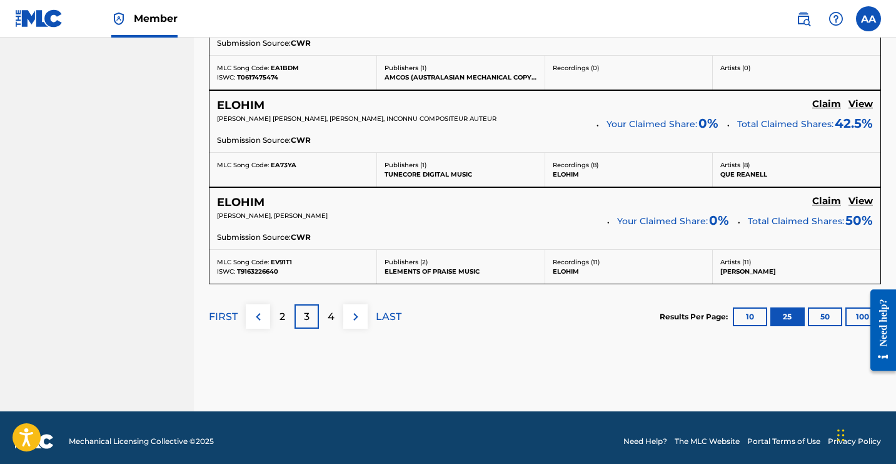
click at [355, 312] on img at bounding box center [355, 316] width 15 height 15
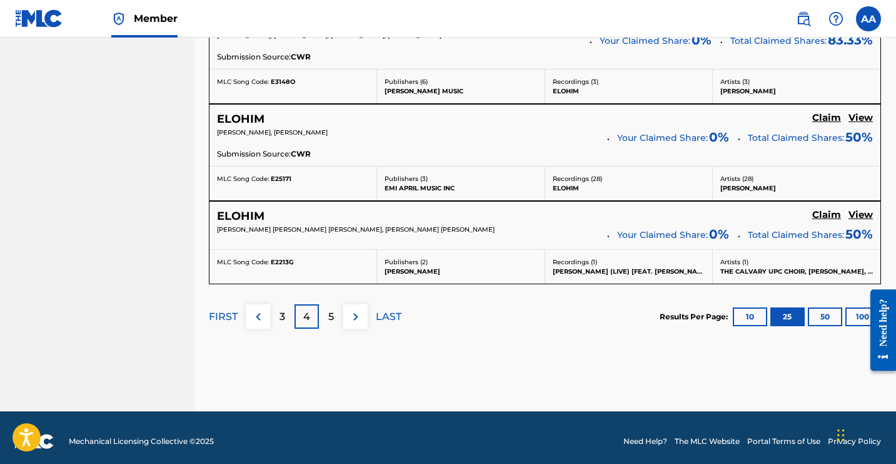
click at [355, 317] on button at bounding box center [355, 316] width 24 height 24
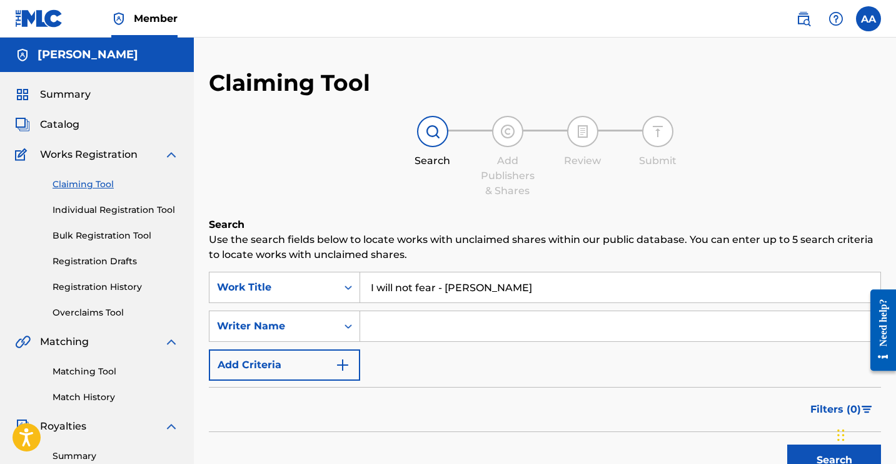
scroll to position [0, 0]
drag, startPoint x: 444, startPoint y: 288, endPoint x: 296, endPoint y: 285, distance: 147.7
click at [296, 285] on div "SearchWithCriteria483b2850-0b66-4f3b-a192-8255bbc4bc6f Work Title I will not fe…" at bounding box center [545, 287] width 673 height 31
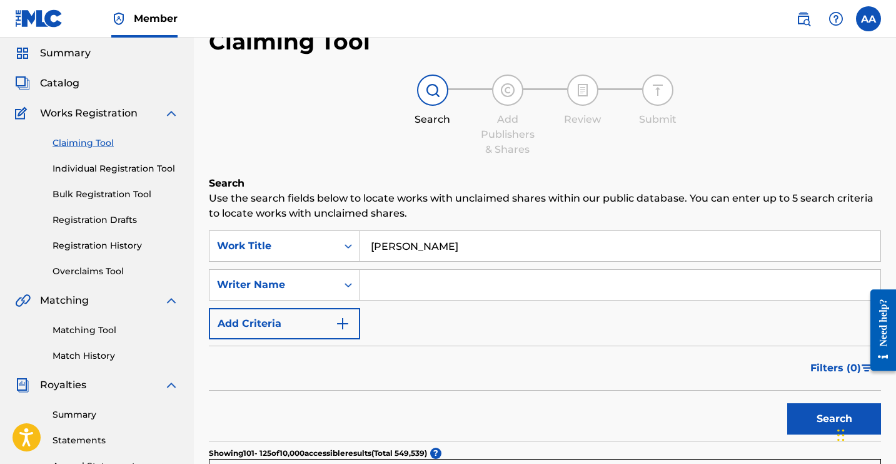
scroll to position [79, 0]
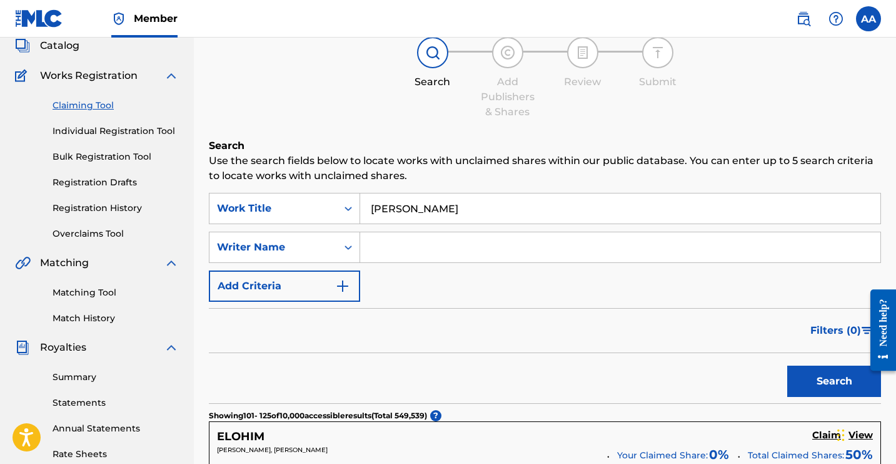
type input "[PERSON_NAME]"
click at [839, 394] on button "Search" at bounding box center [835, 380] width 94 height 31
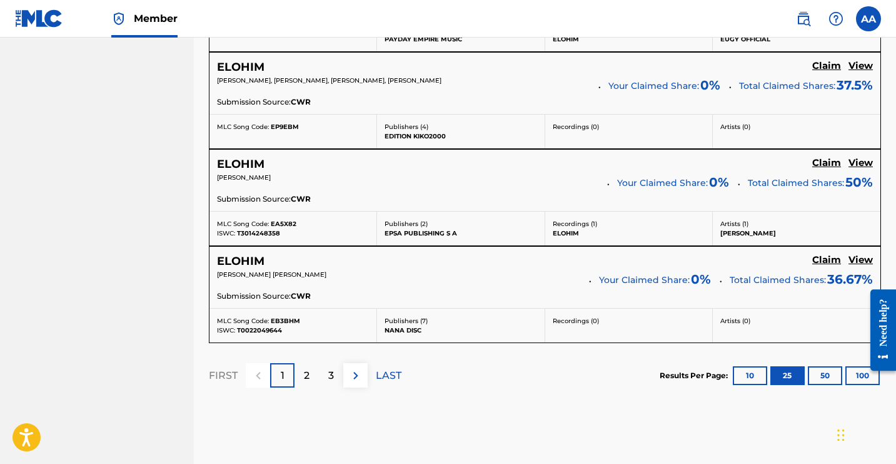
scroll to position [2531, 0]
click at [828, 369] on button "50" at bounding box center [825, 374] width 34 height 19
